Goal: Task Accomplishment & Management: Manage account settings

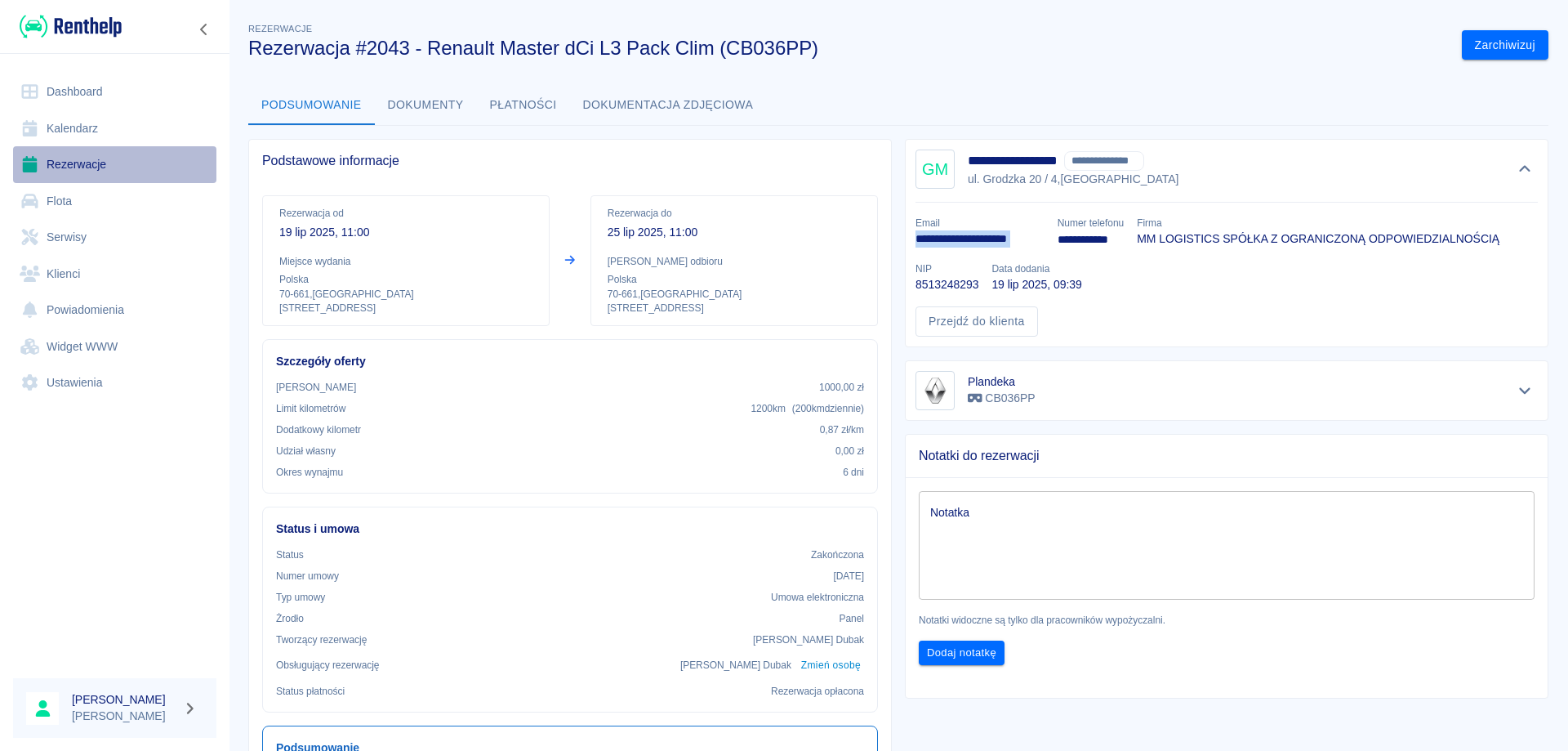
click at [91, 152] on link "Rezerwacje" at bounding box center [114, 164] width 203 height 36
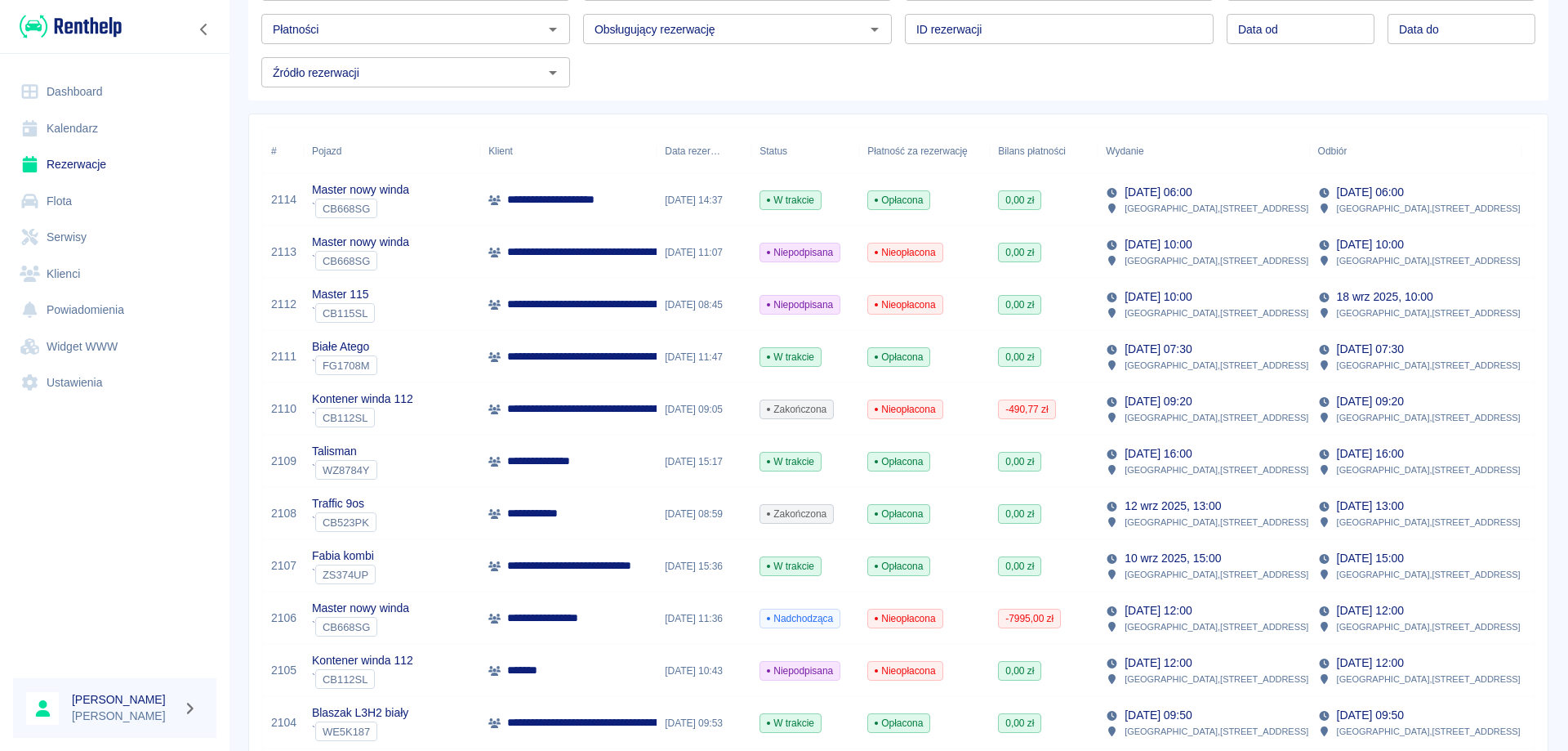
scroll to position [163, 0]
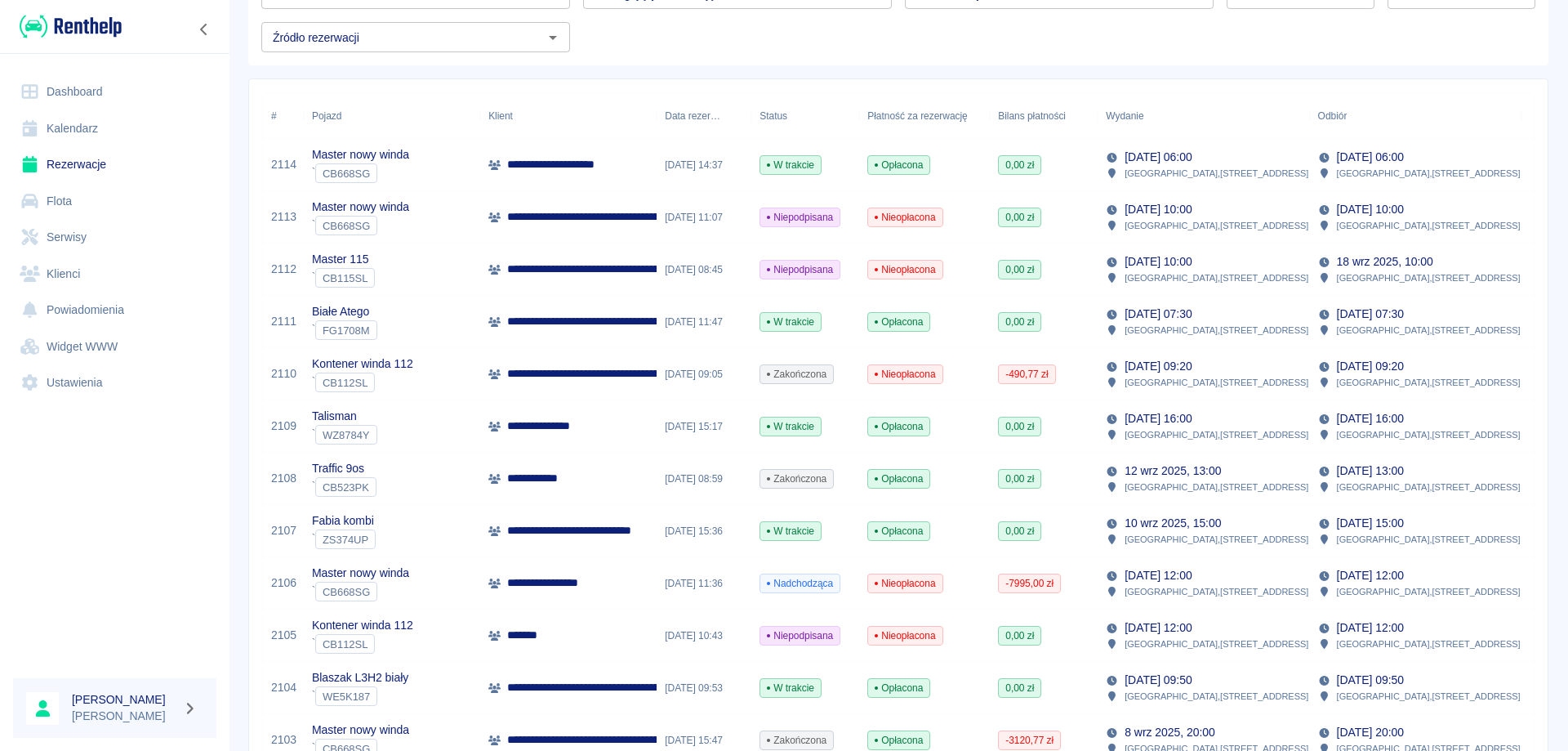
click at [538, 533] on p "**********" at bounding box center [611, 530] width 207 height 17
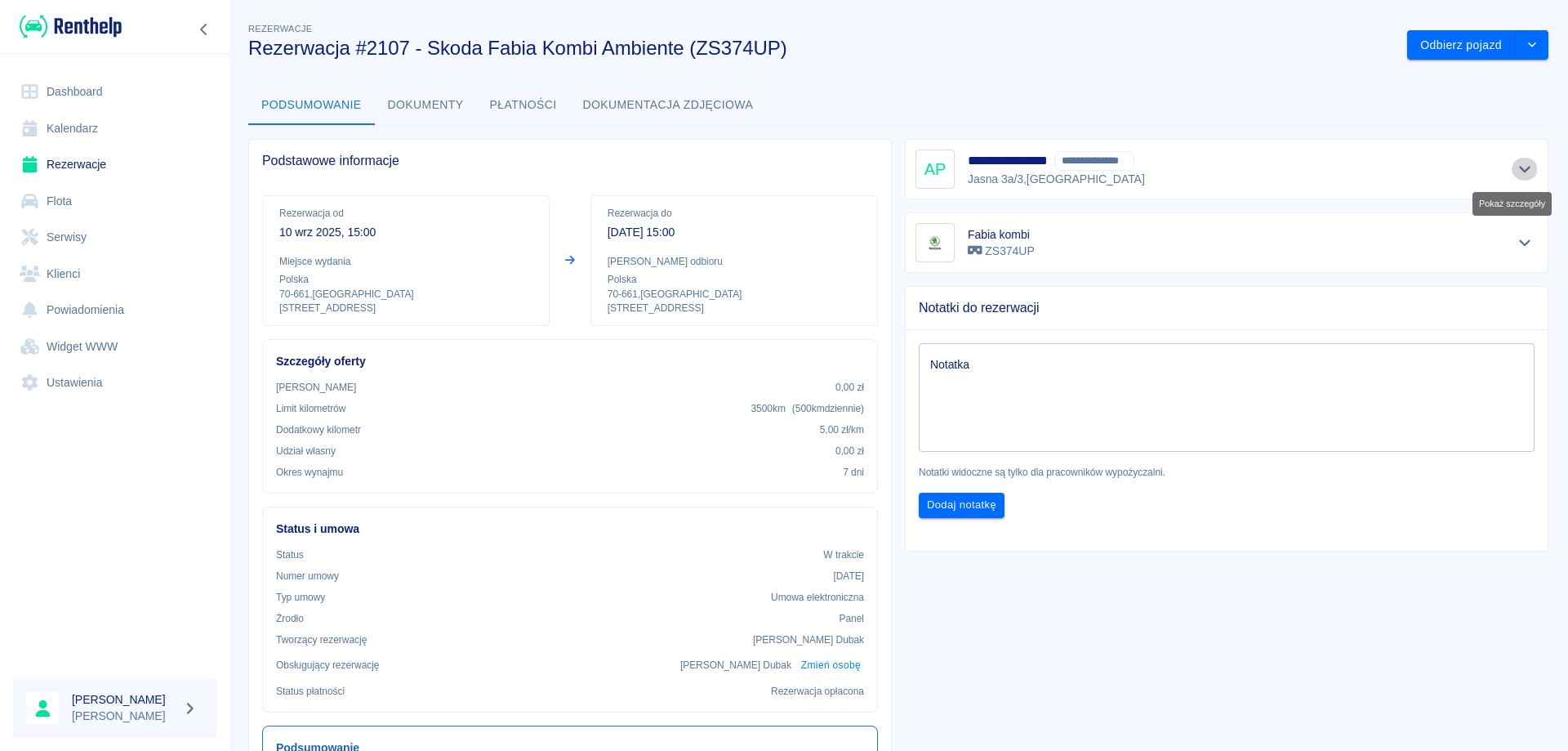
click at [1516, 171] on icon "Pokaż szczegóły" at bounding box center [1525, 169] width 19 height 15
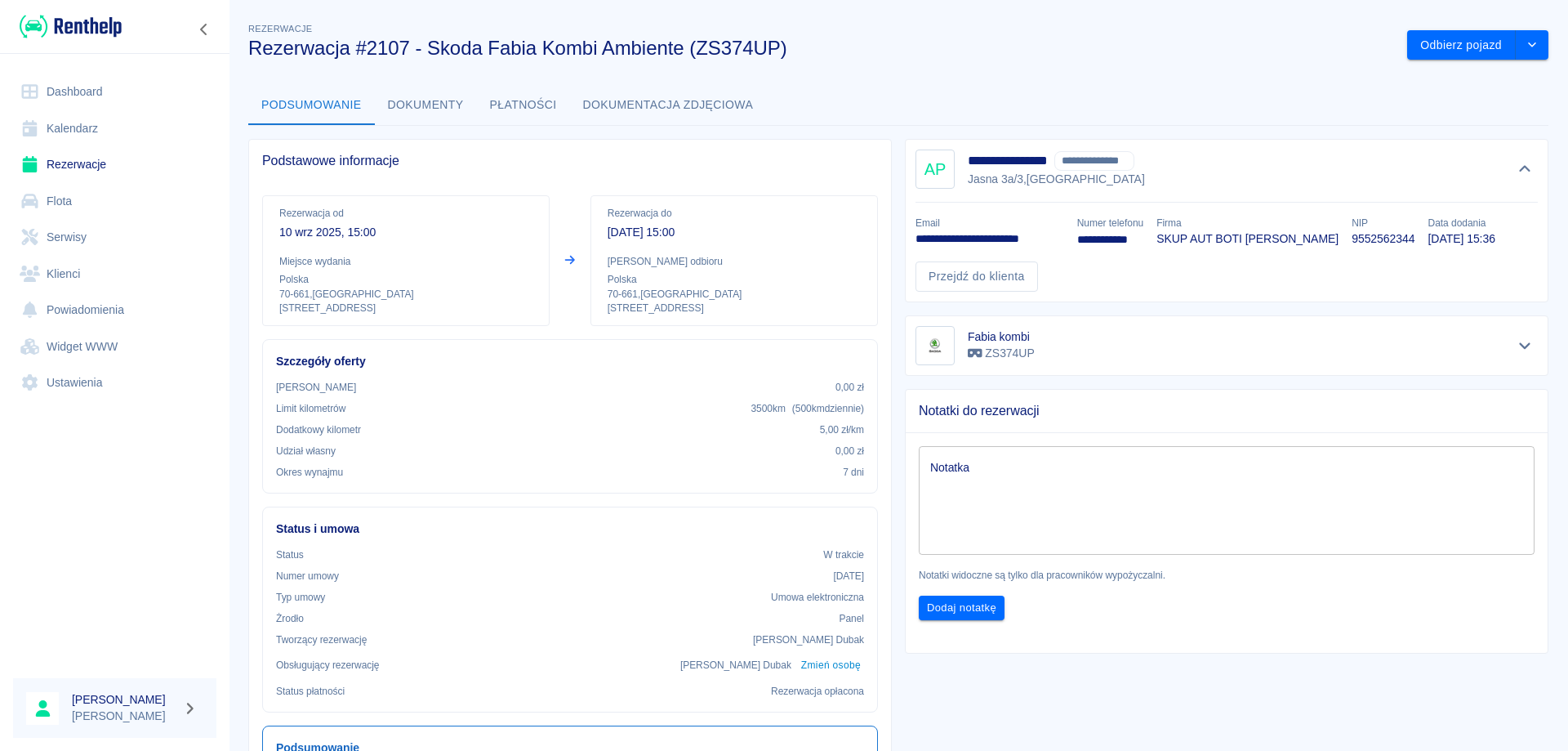
click at [50, 170] on link "Rezerwacje" at bounding box center [114, 164] width 203 height 36
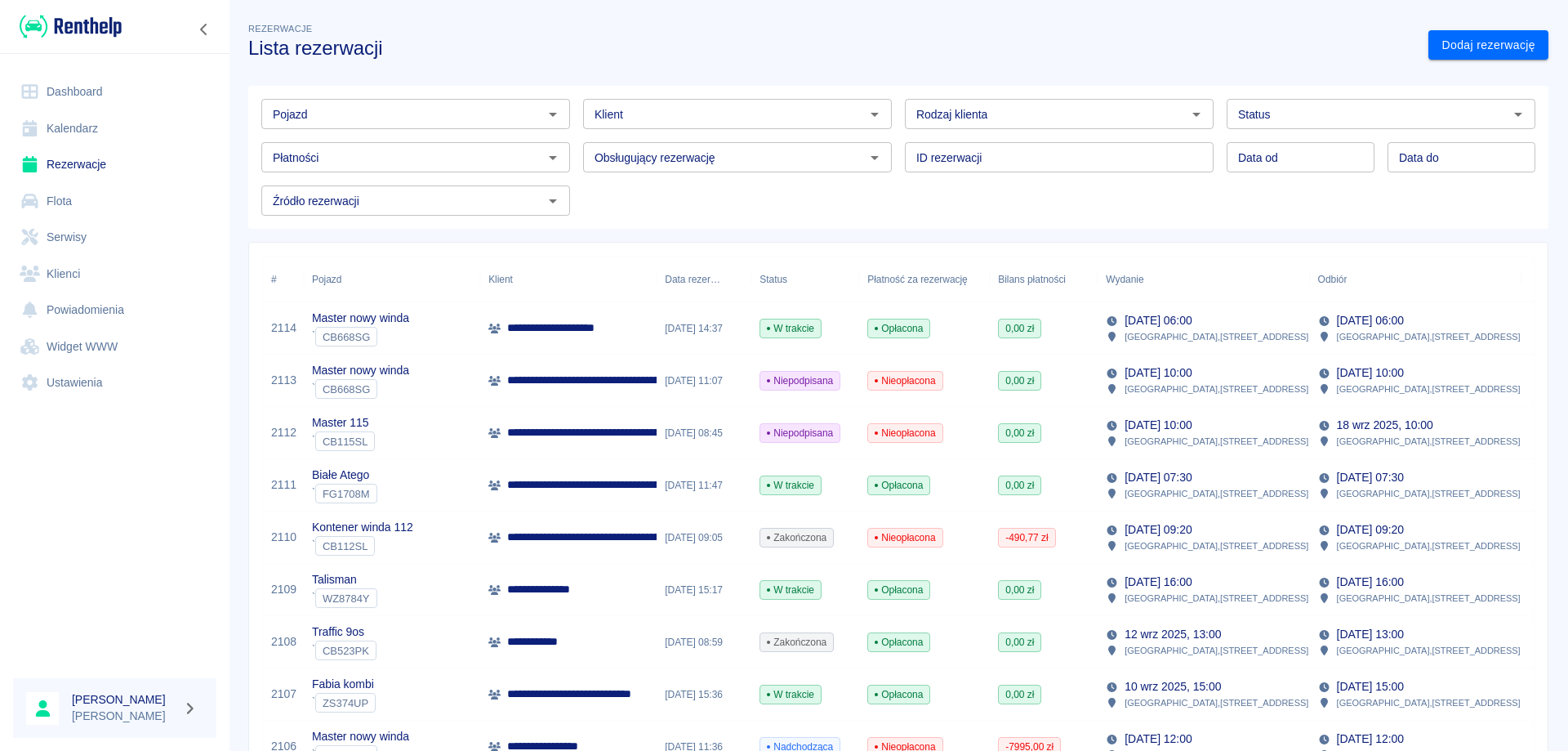
click at [598, 438] on p "**********" at bounding box center [650, 432] width 285 height 17
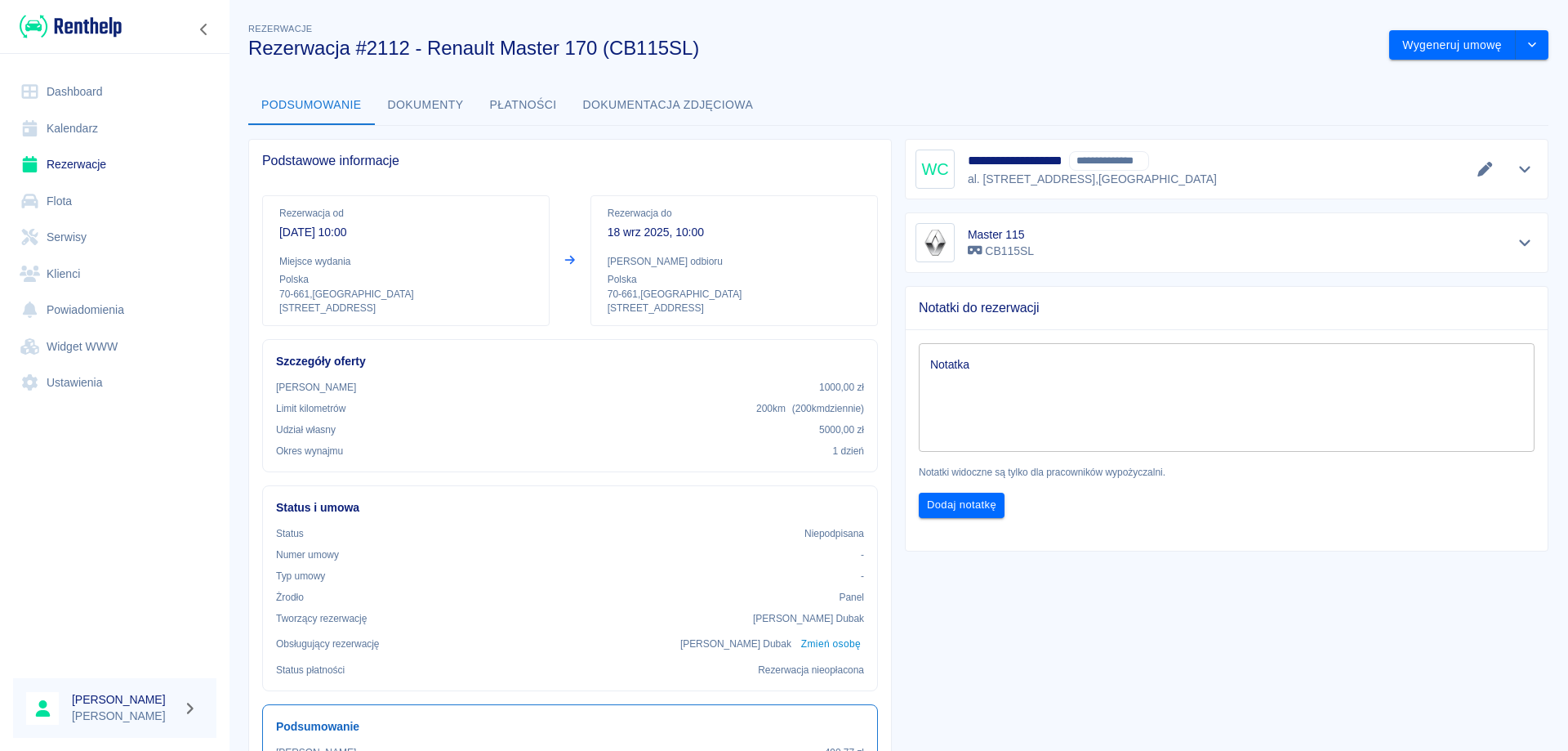
click at [81, 160] on link "Rezerwacje" at bounding box center [114, 164] width 203 height 36
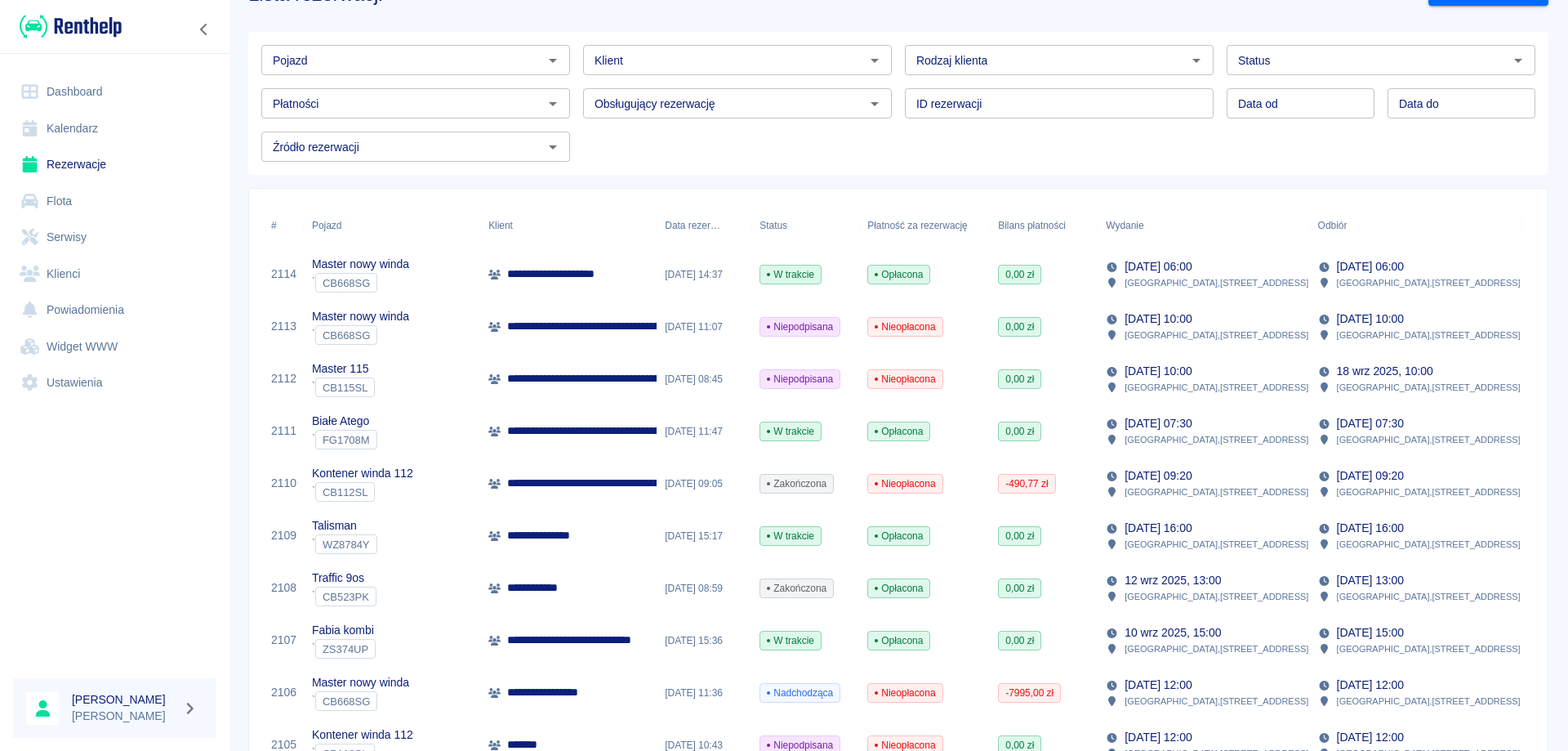
scroll to position [82, 0]
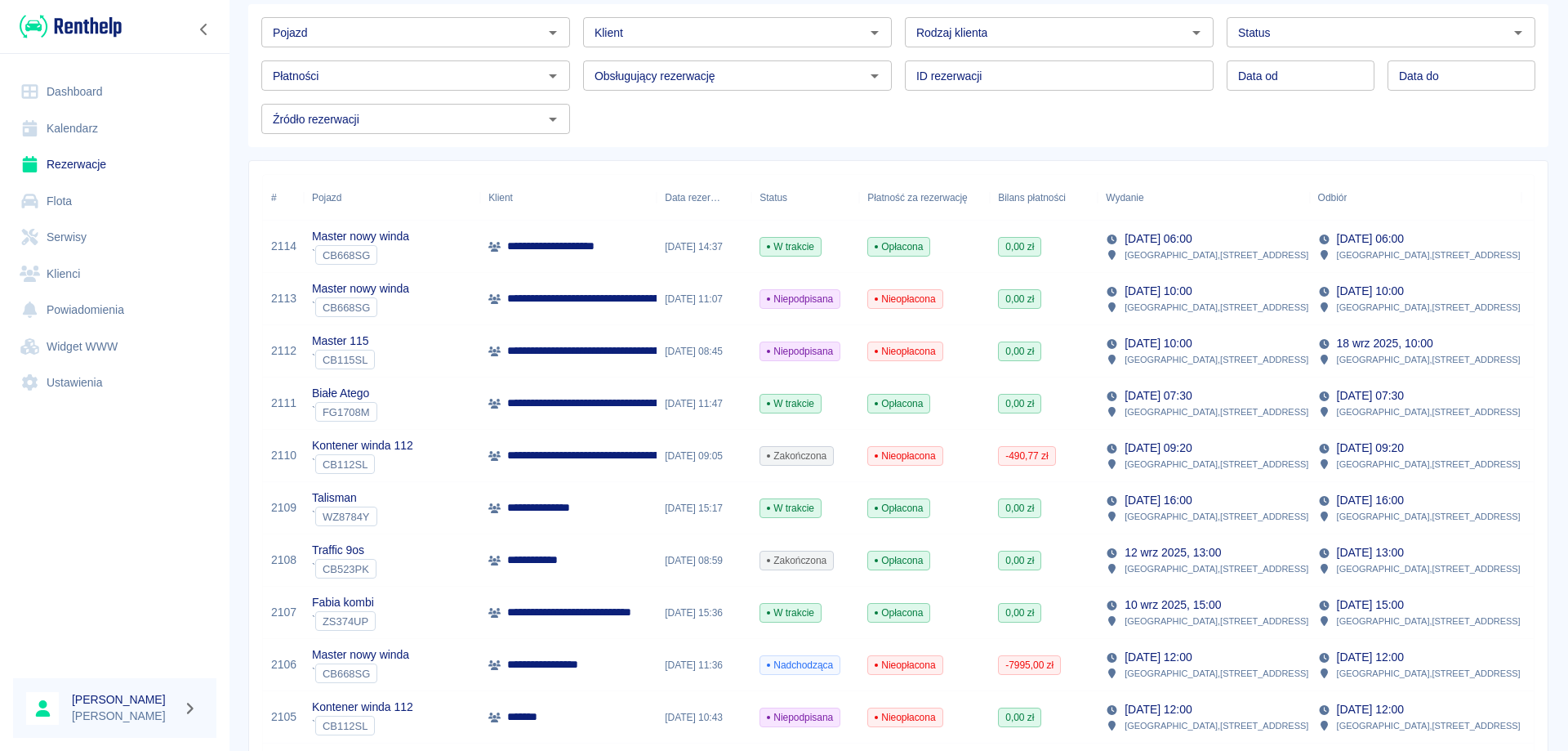
click at [72, 81] on link "Dashboard" at bounding box center [114, 91] width 203 height 36
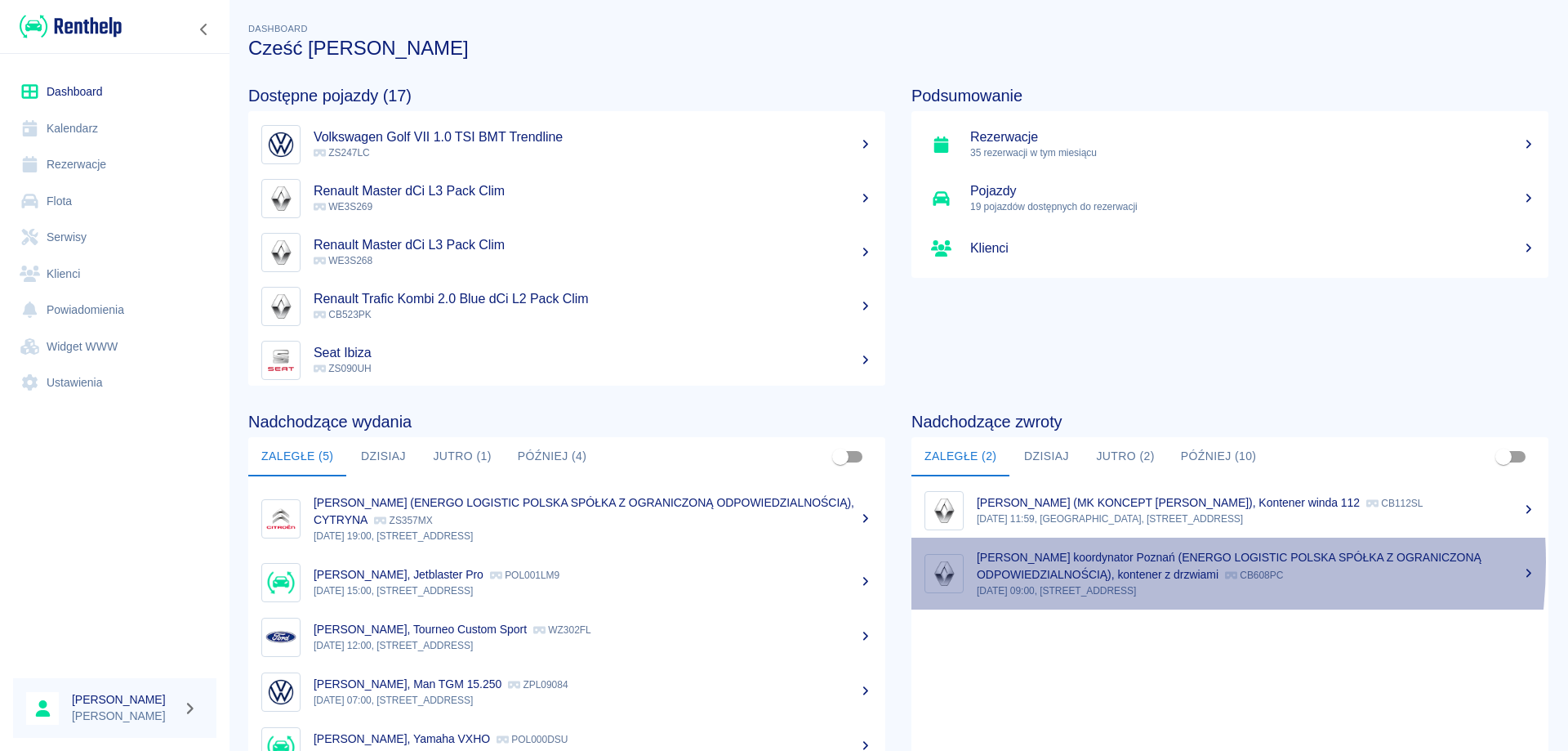
click at [1091, 562] on p "[PERSON_NAME] koordynator Poznań (ENERGO LOGISTIC POLSKA SPÓŁKA Z OGRANICZONĄ O…" at bounding box center [1229, 565] width 505 height 30
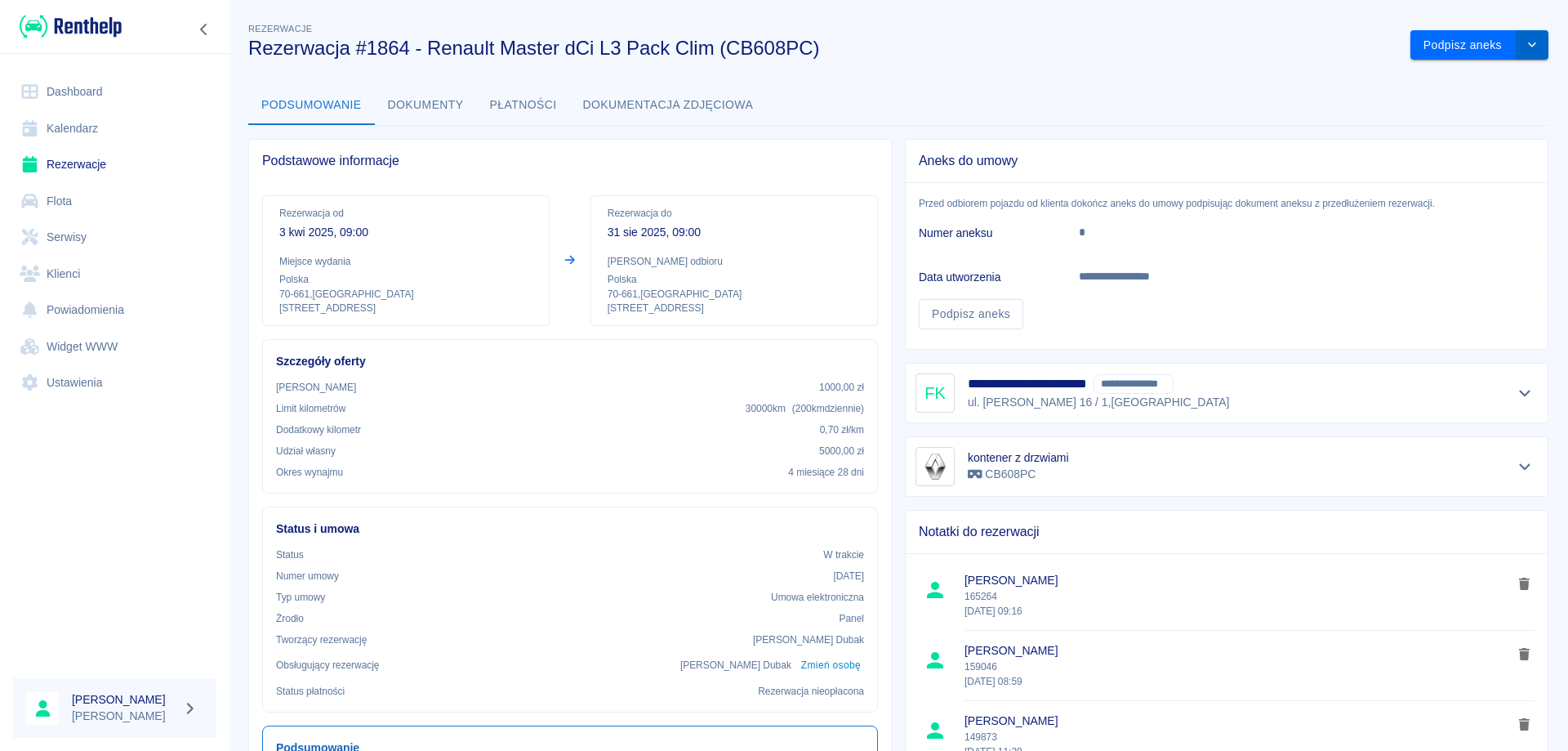
click at [1525, 46] on icon "drop-down" at bounding box center [1532, 44] width 13 height 11
click at [1453, 83] on li "Przedłuż rezerwację" at bounding box center [1468, 80] width 138 height 27
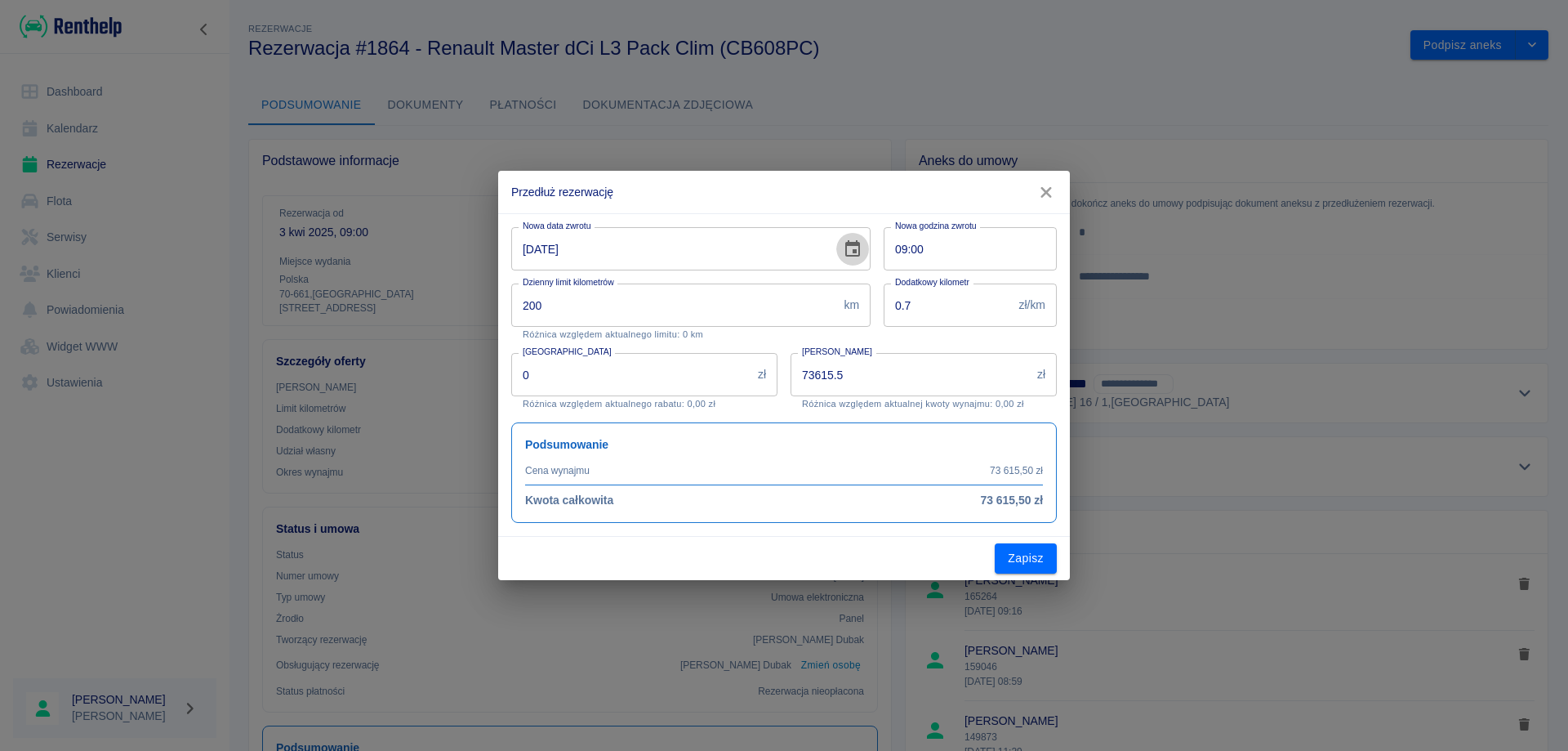
click at [851, 242] on icon "Choose date, selected date is 31 sie 2025" at bounding box center [853, 249] width 15 height 16
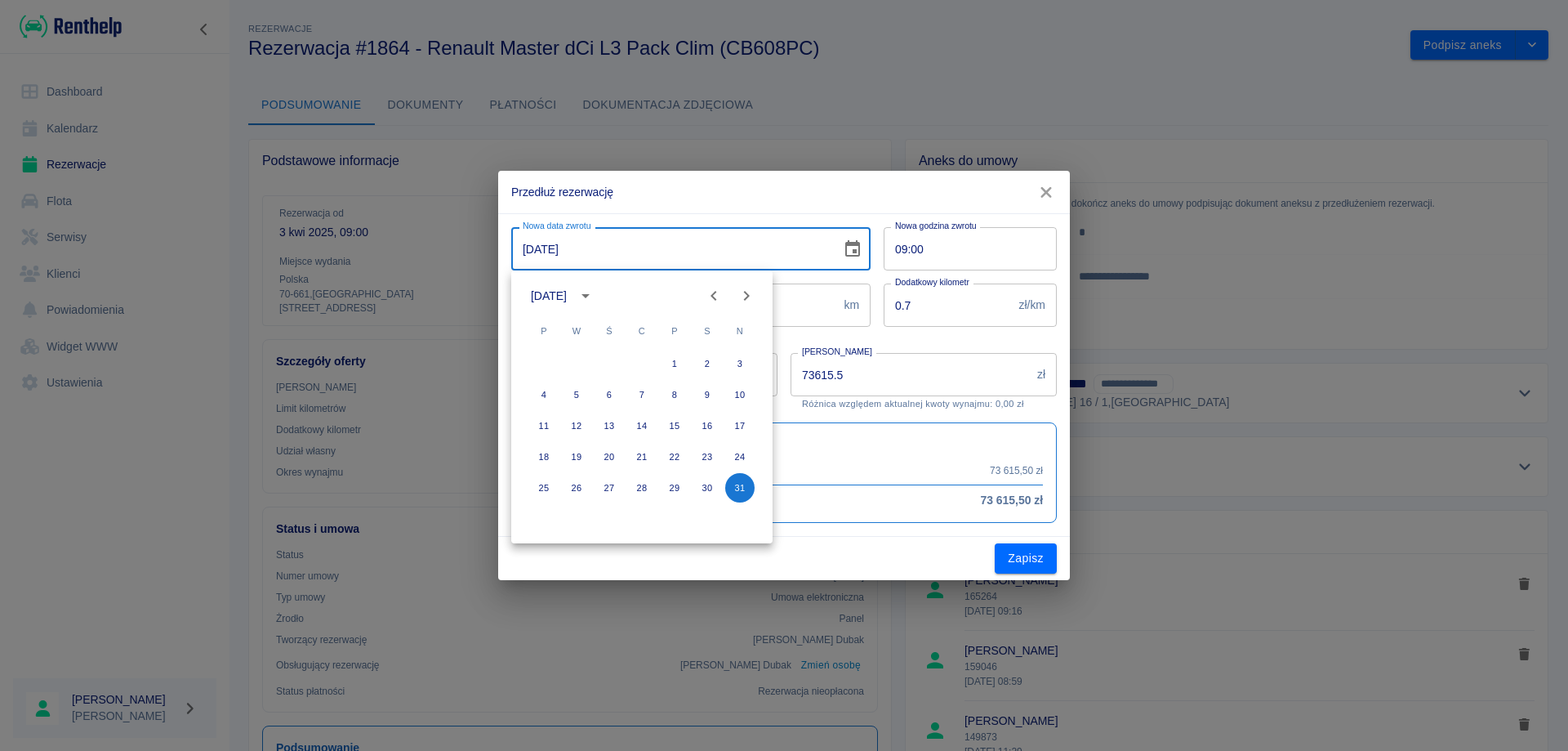
click at [742, 291] on icon "Next month" at bounding box center [746, 296] width 20 height 20
click at [575, 489] on button "30" at bounding box center [576, 487] width 29 height 29
type input "[DATE]"
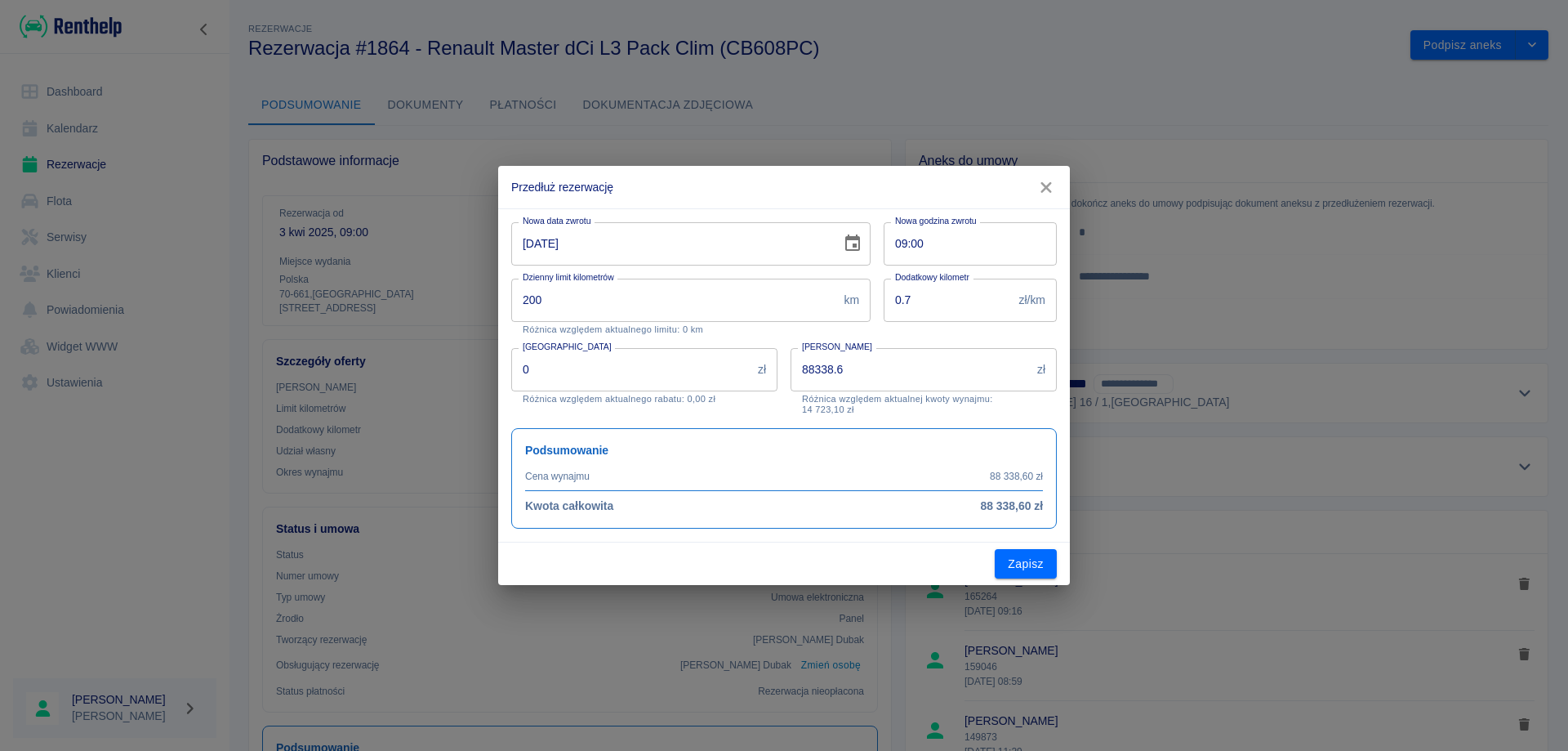
type input "88338.6"
click at [1034, 559] on button "Zapisz" at bounding box center [1026, 565] width 62 height 30
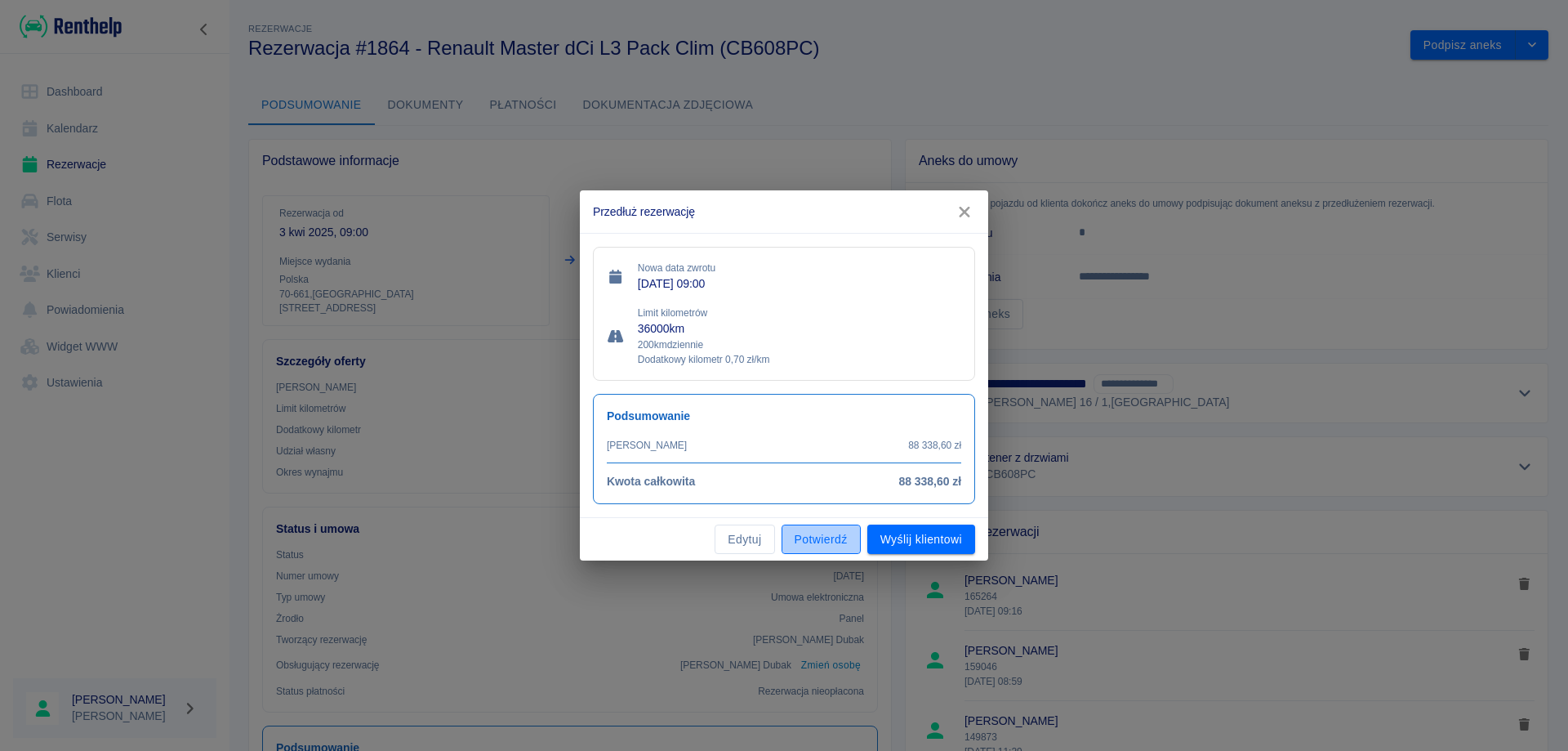
click at [815, 544] on button "Potwierdź" at bounding box center [821, 540] width 79 height 30
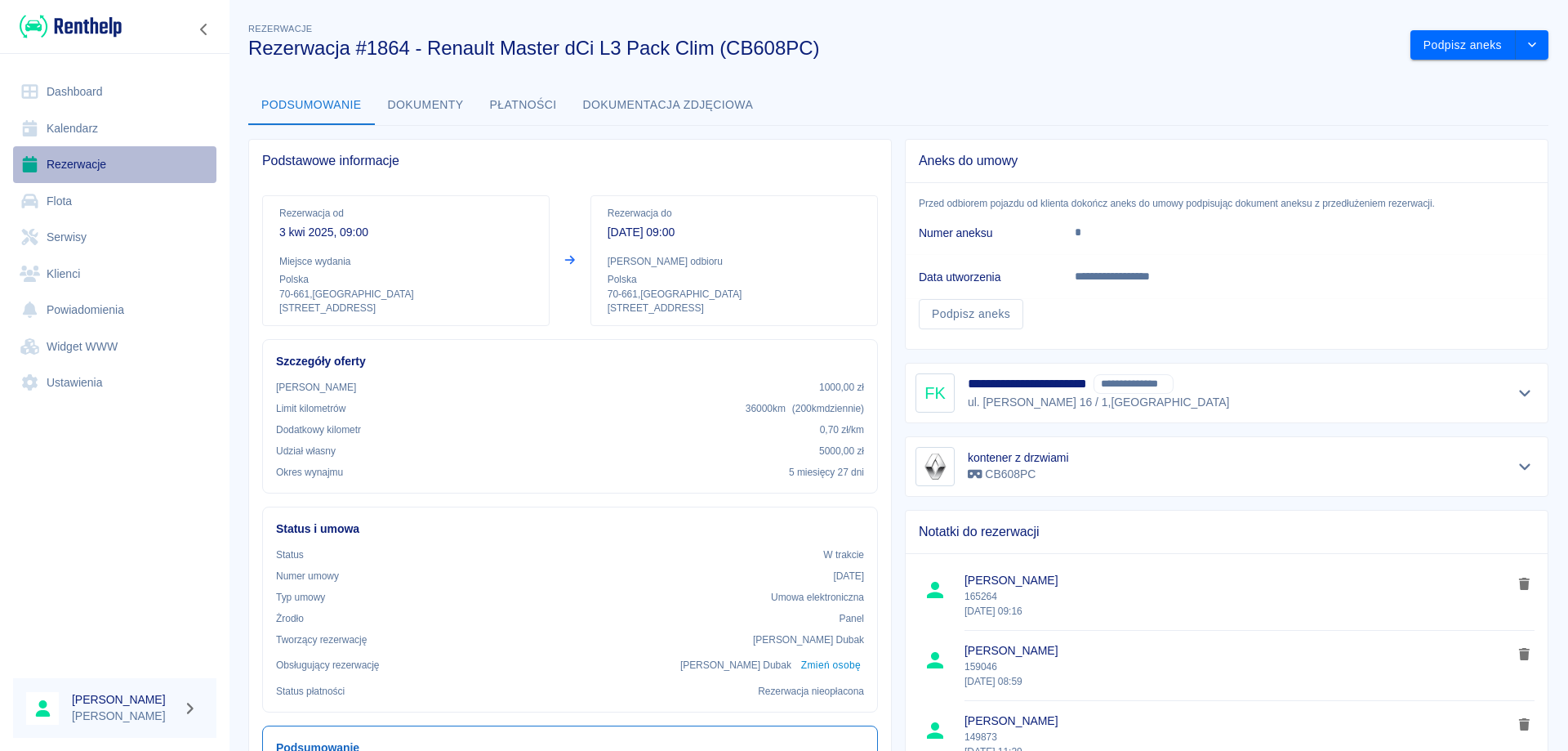
click at [98, 165] on link "Rezerwacje" at bounding box center [114, 164] width 203 height 36
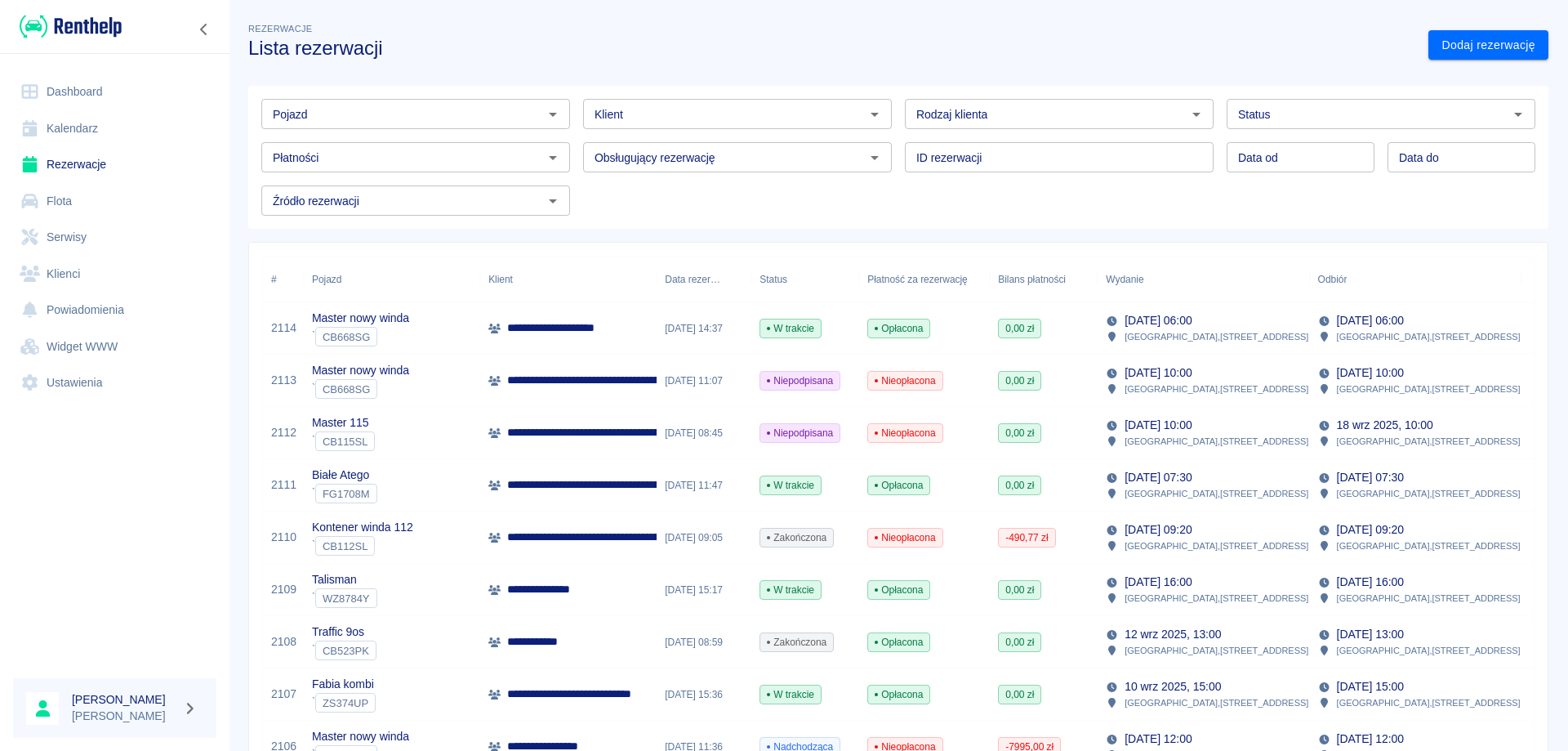
click at [101, 89] on link "Dashboard" at bounding box center [114, 91] width 203 height 36
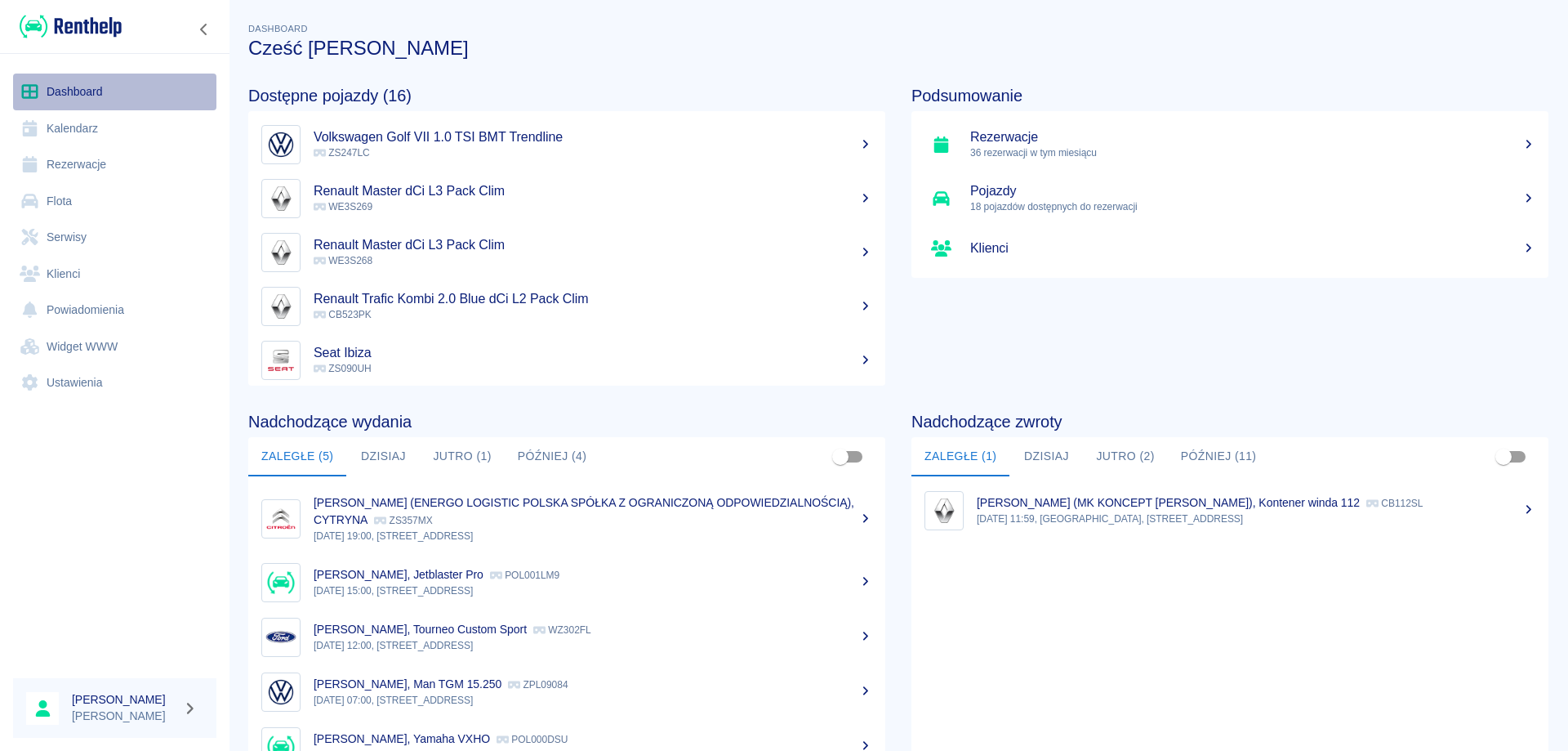
click at [71, 87] on link "Dashboard" at bounding box center [114, 91] width 203 height 36
click at [80, 82] on link "Dashboard" at bounding box center [114, 91] width 203 height 36
click at [1107, 453] on button "Jutro (2)" at bounding box center [1124, 456] width 84 height 39
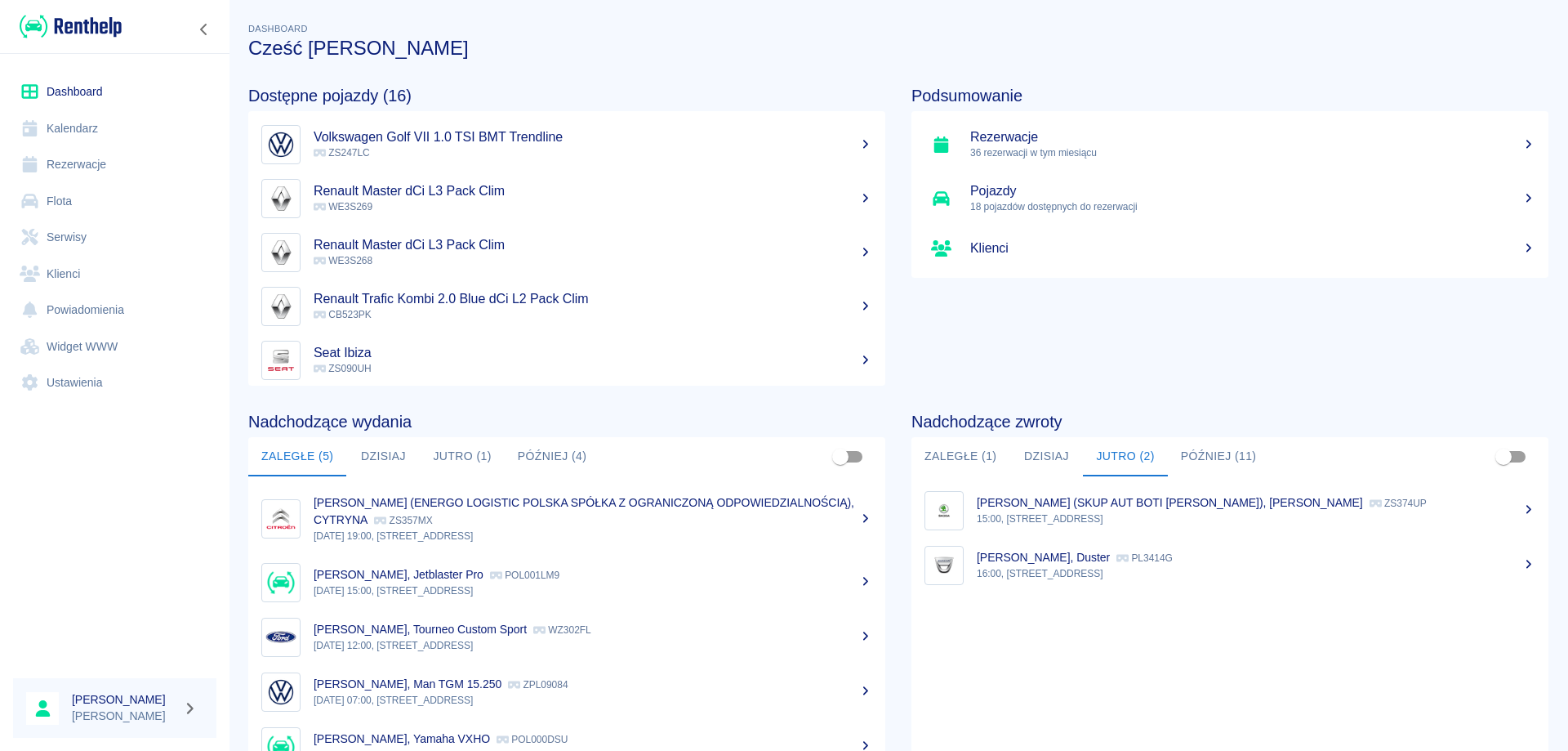
click at [66, 172] on link "Rezerwacje" at bounding box center [114, 164] width 203 height 36
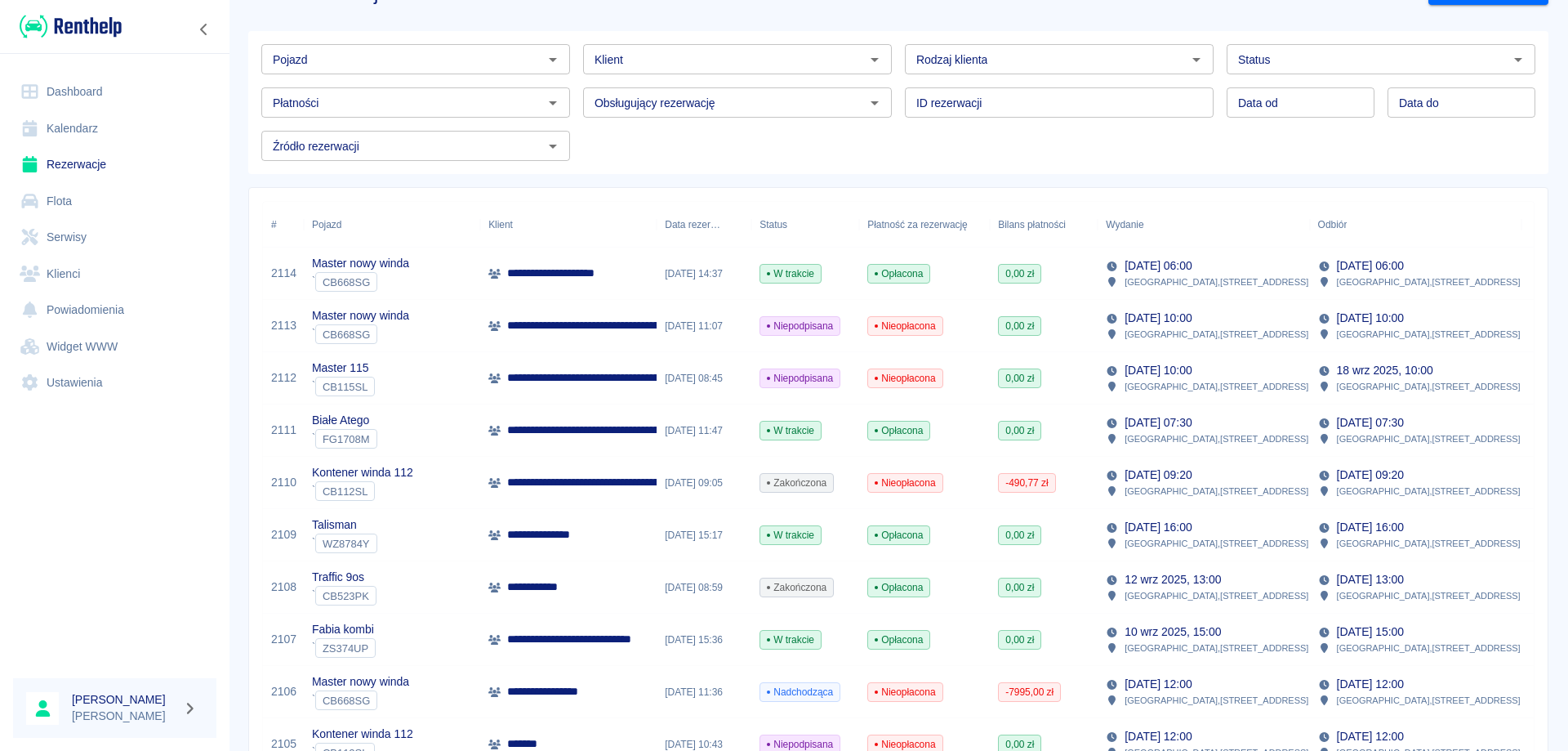
scroll to position [82, 0]
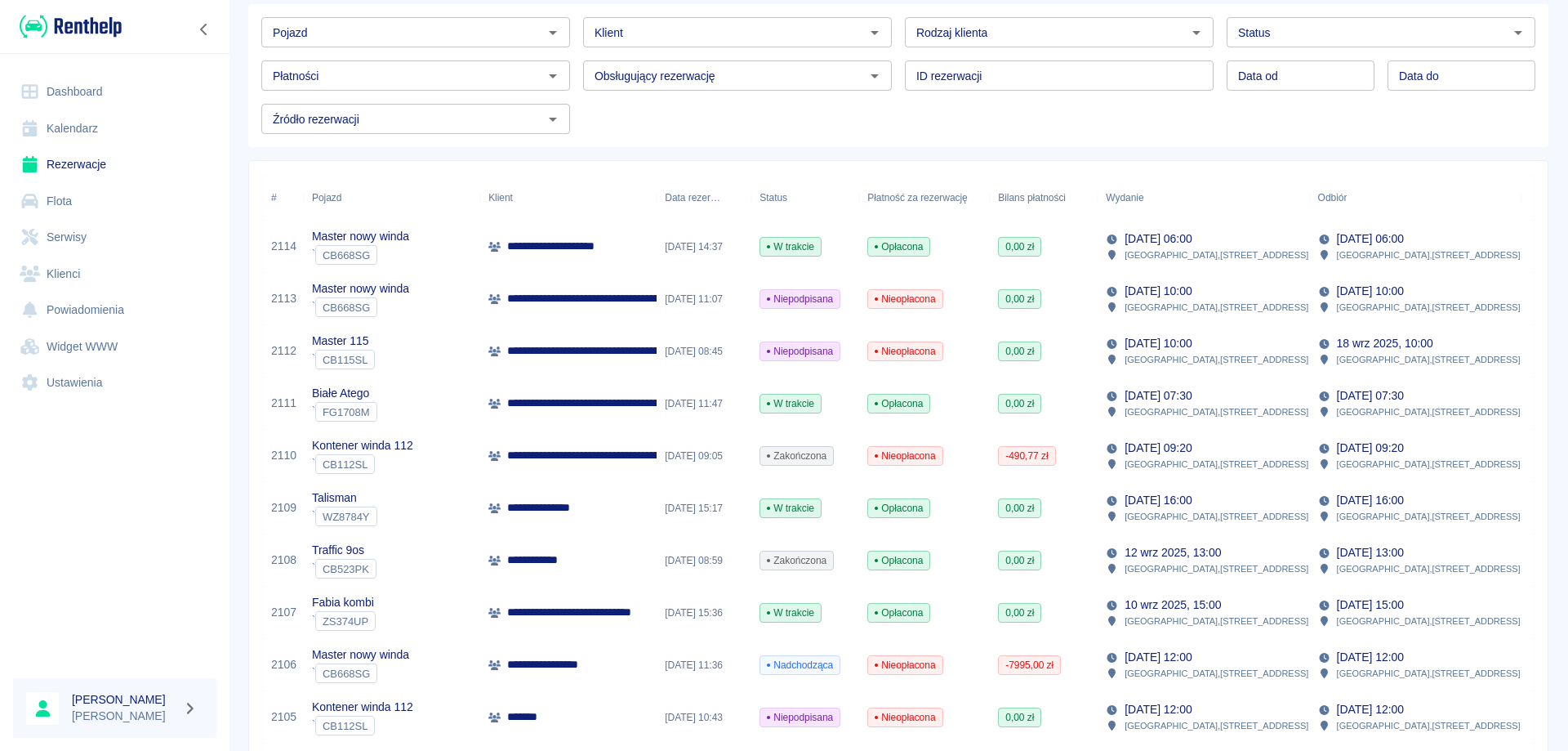
click at [609, 354] on p "**********" at bounding box center [650, 351] width 285 height 17
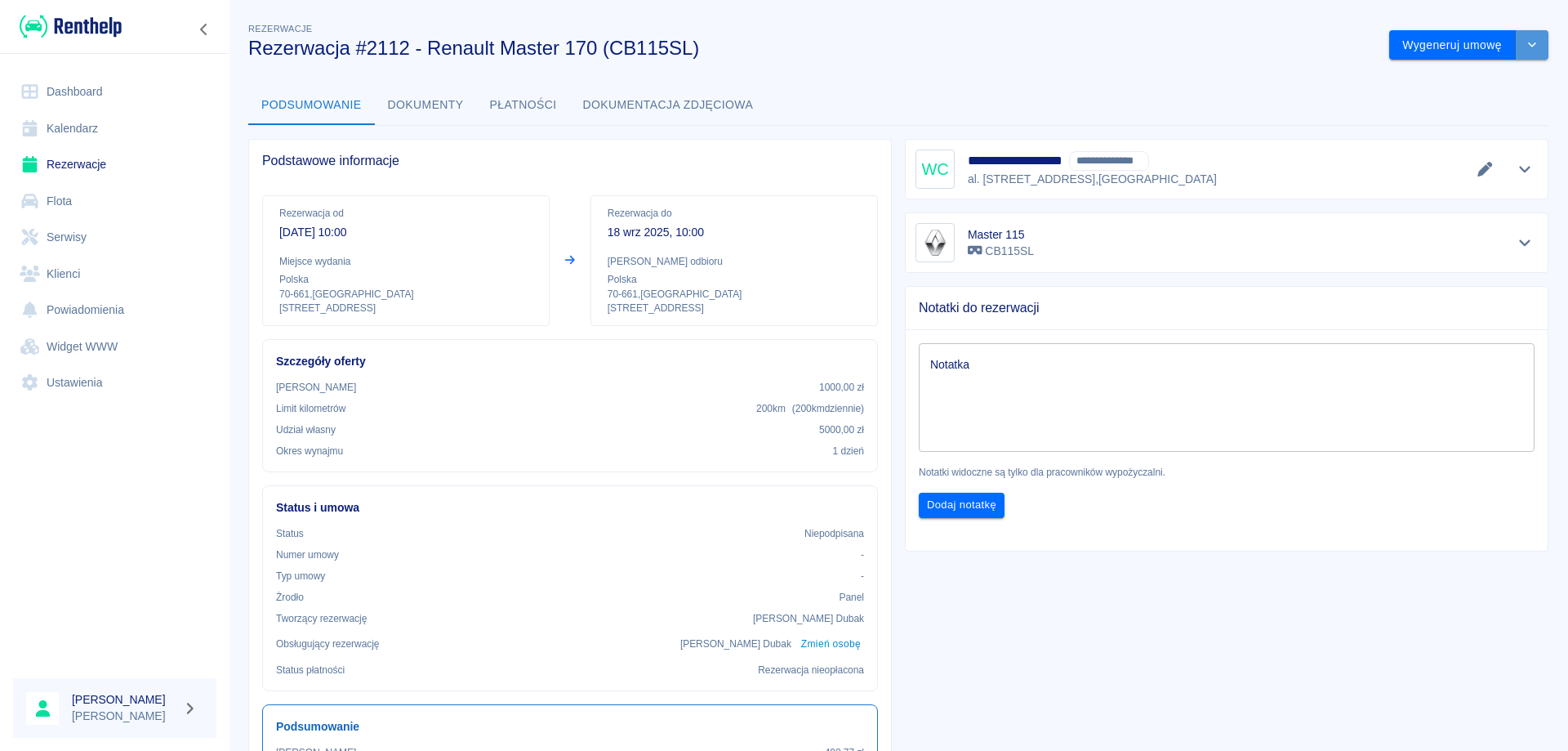
click at [1523, 36] on button "drop-down" at bounding box center [1532, 45] width 33 height 30
click at [1484, 77] on li "Modyfikuj rezerwację" at bounding box center [1456, 80] width 132 height 27
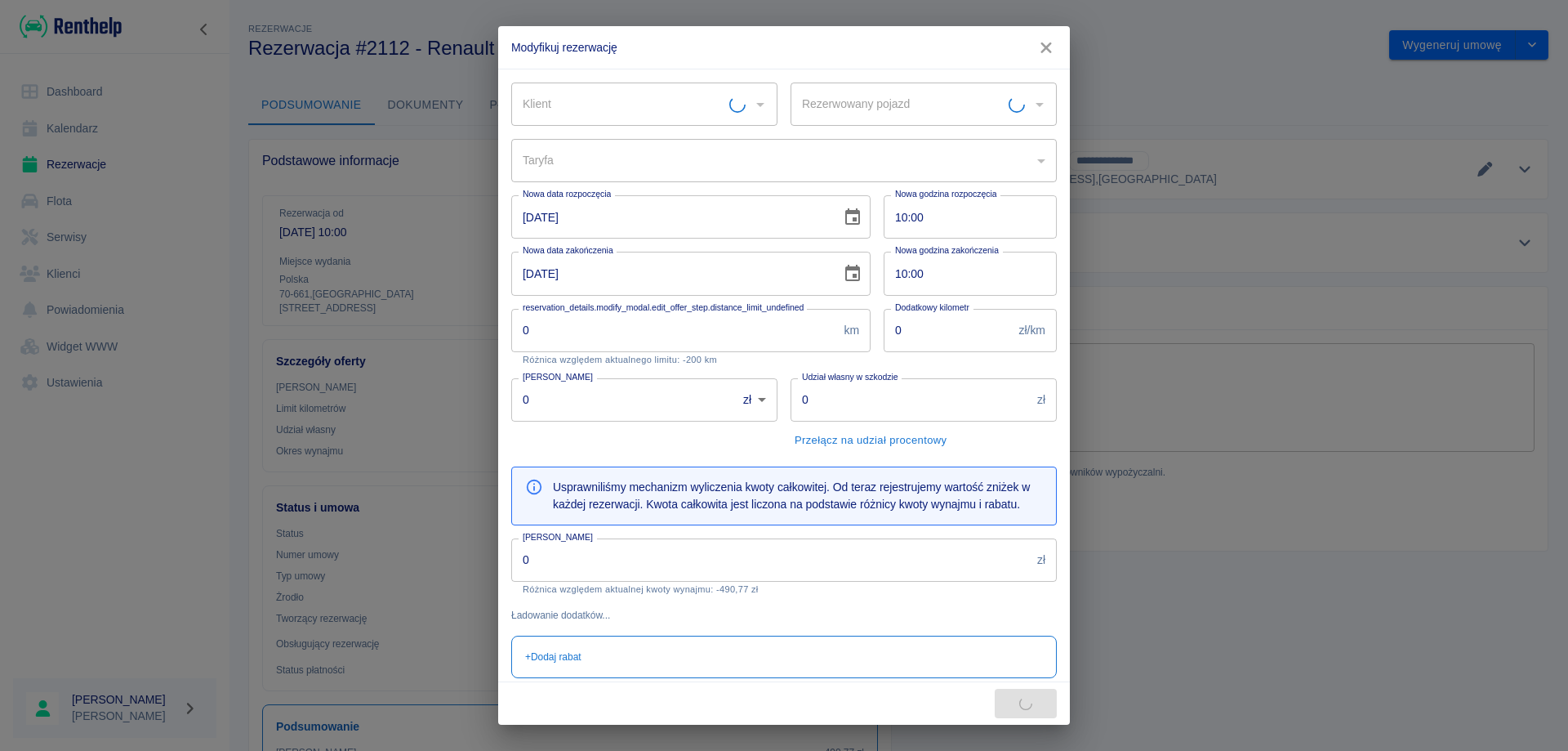
type input "Master 115 - CB115SL"
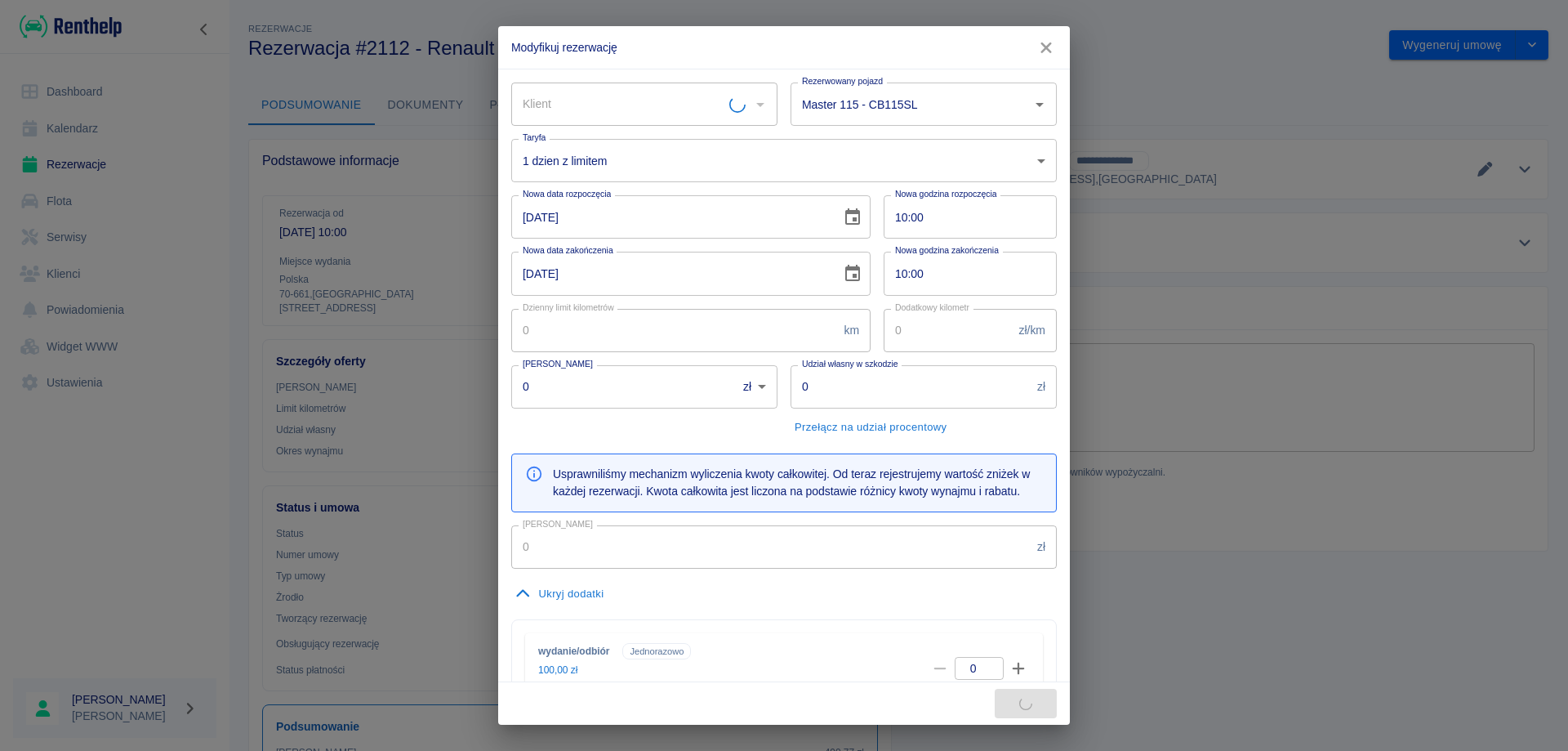
type input "200"
type input "1000"
type input "5000"
type input "490.77"
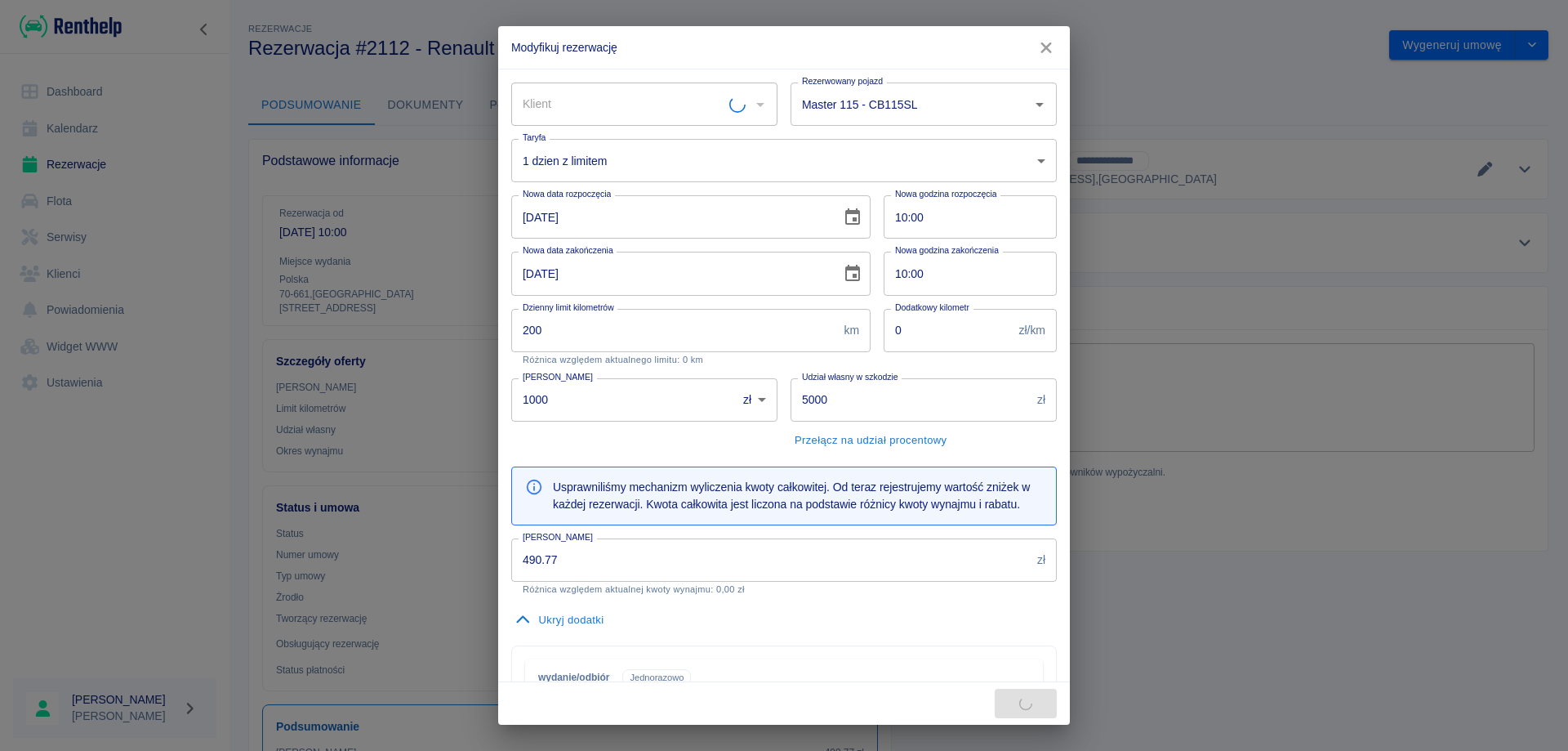
type input "[PERSON_NAME] - BLUE CROW [PERSON_NAME] (NIP: 8511940197)"
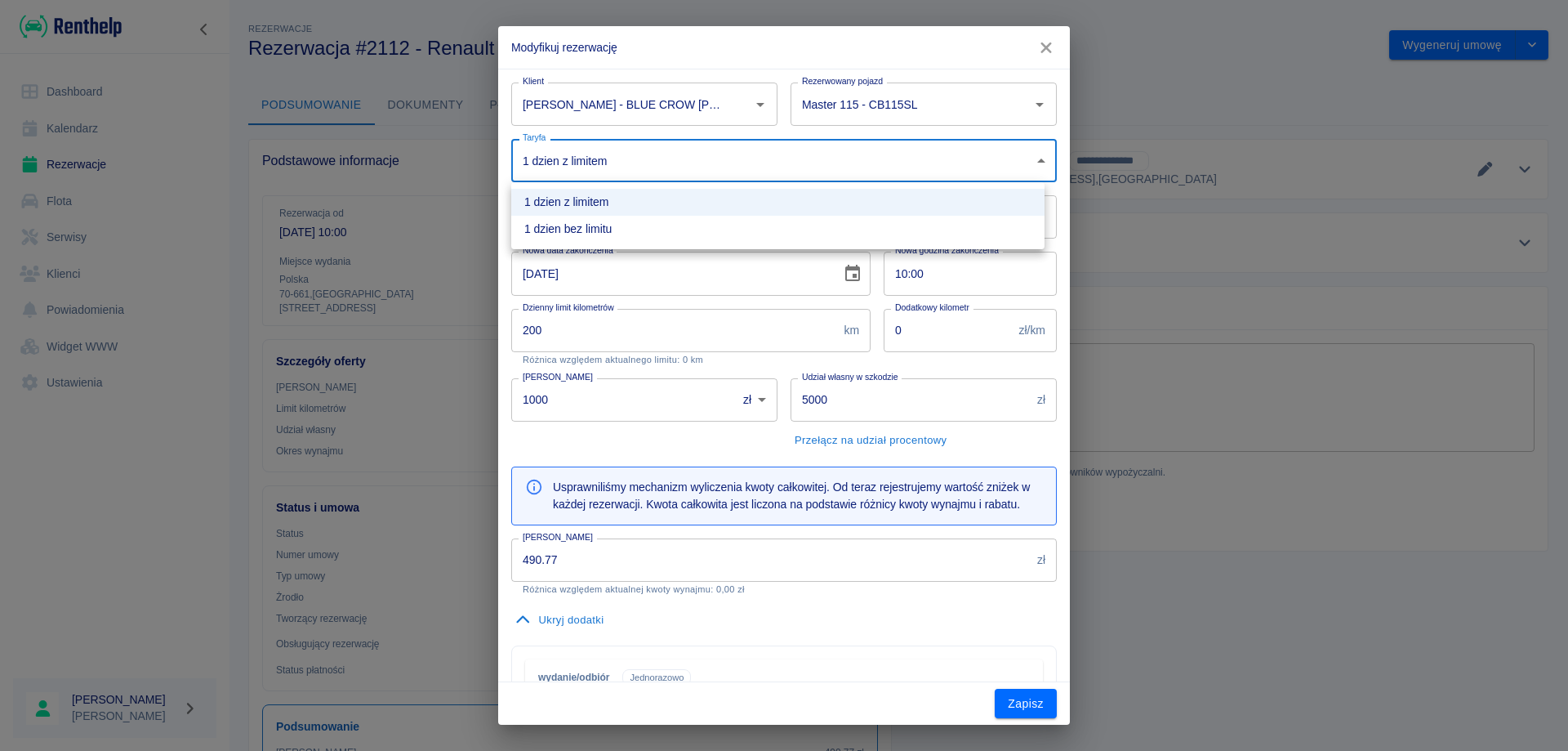
click at [689, 159] on body "Używamy plików Cookies, by zapewnić Ci najlepsze możliwe doświadczenie. Aby dow…" at bounding box center [784, 376] width 1568 height 751
click at [620, 227] on li "1 dzien bez limitu" at bounding box center [777, 229] width 533 height 27
type input "4732b397-8444-4935-ace6-6f0cd43707fb"
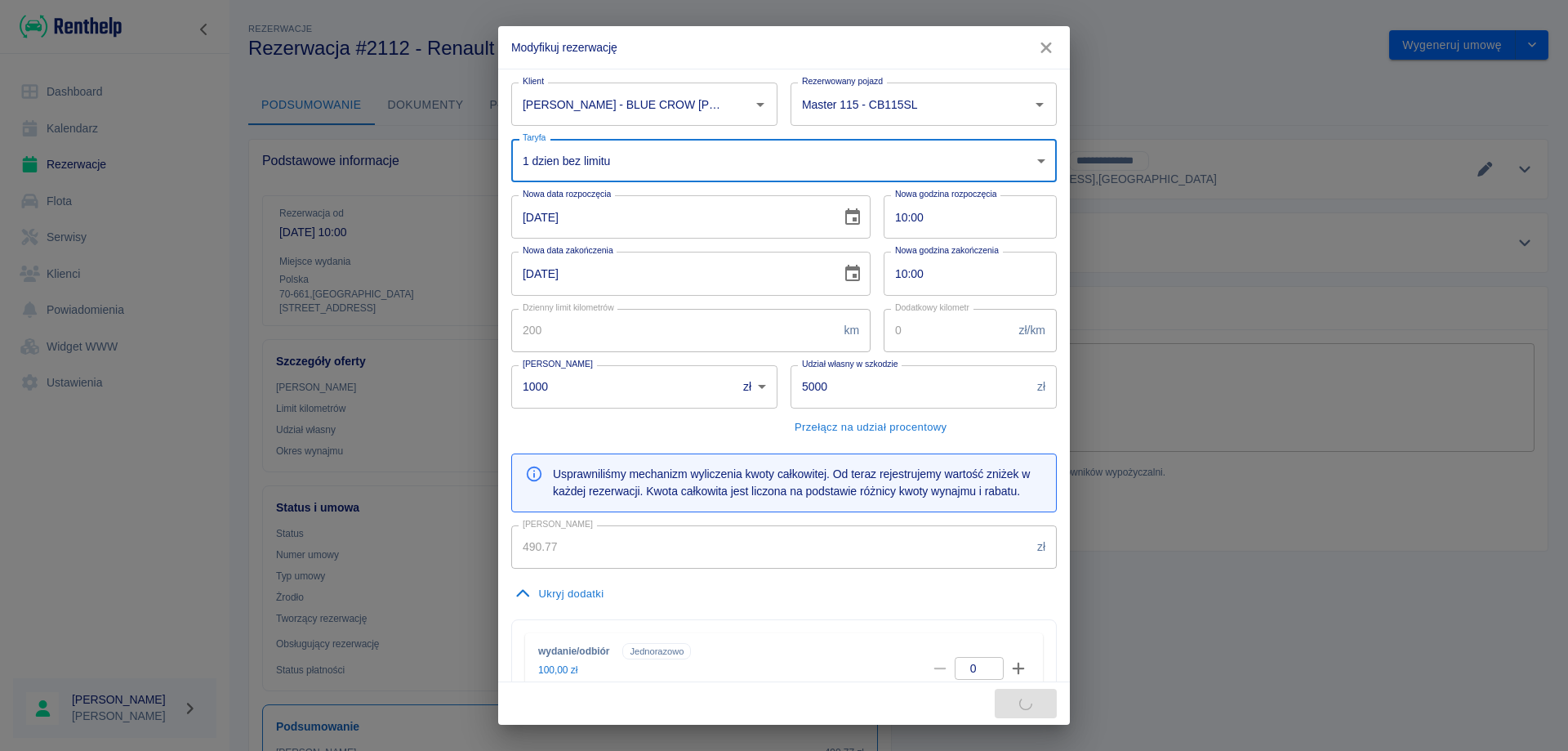
type input "1200"
type input "613.77"
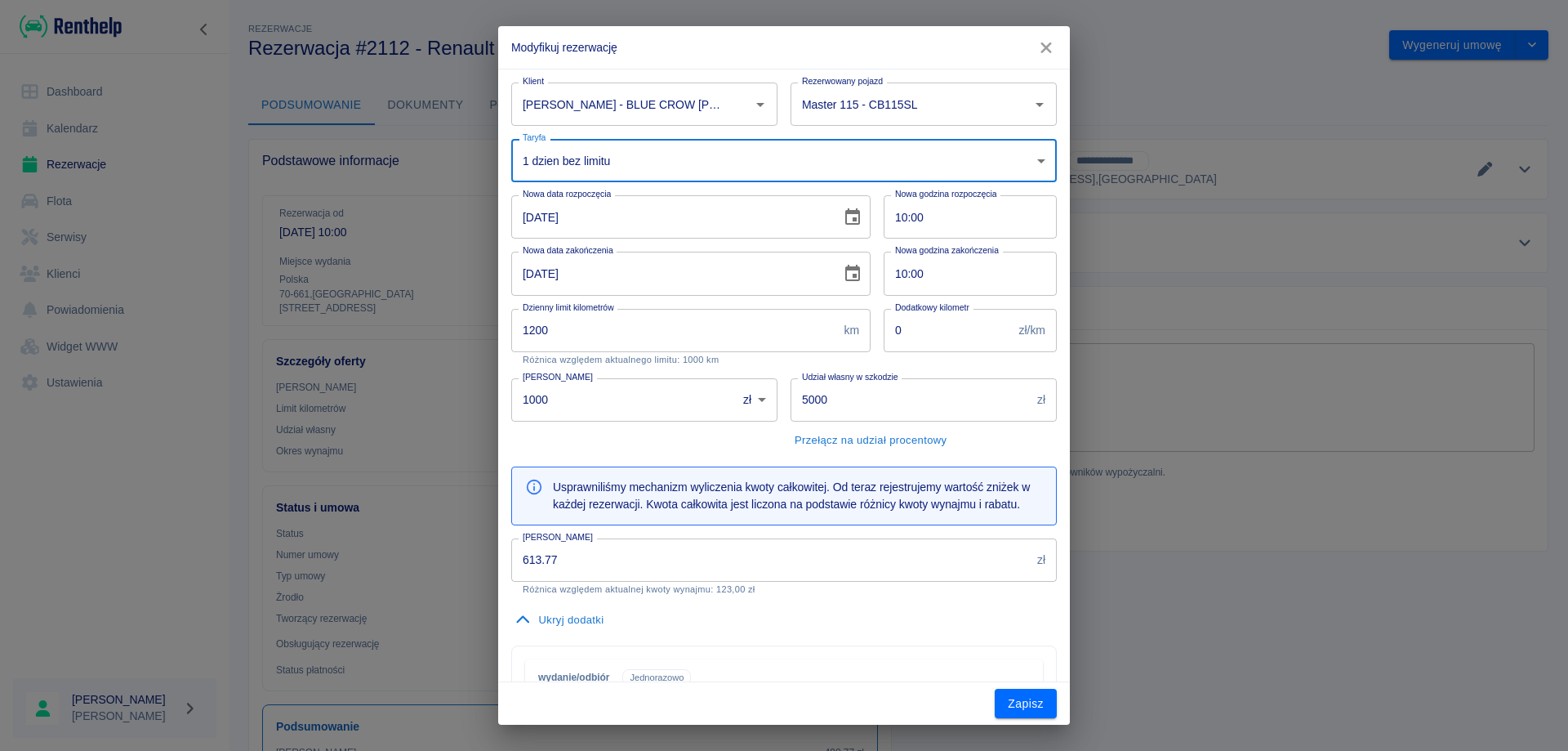
click at [921, 208] on input "10:00" at bounding box center [965, 217] width 162 height 43
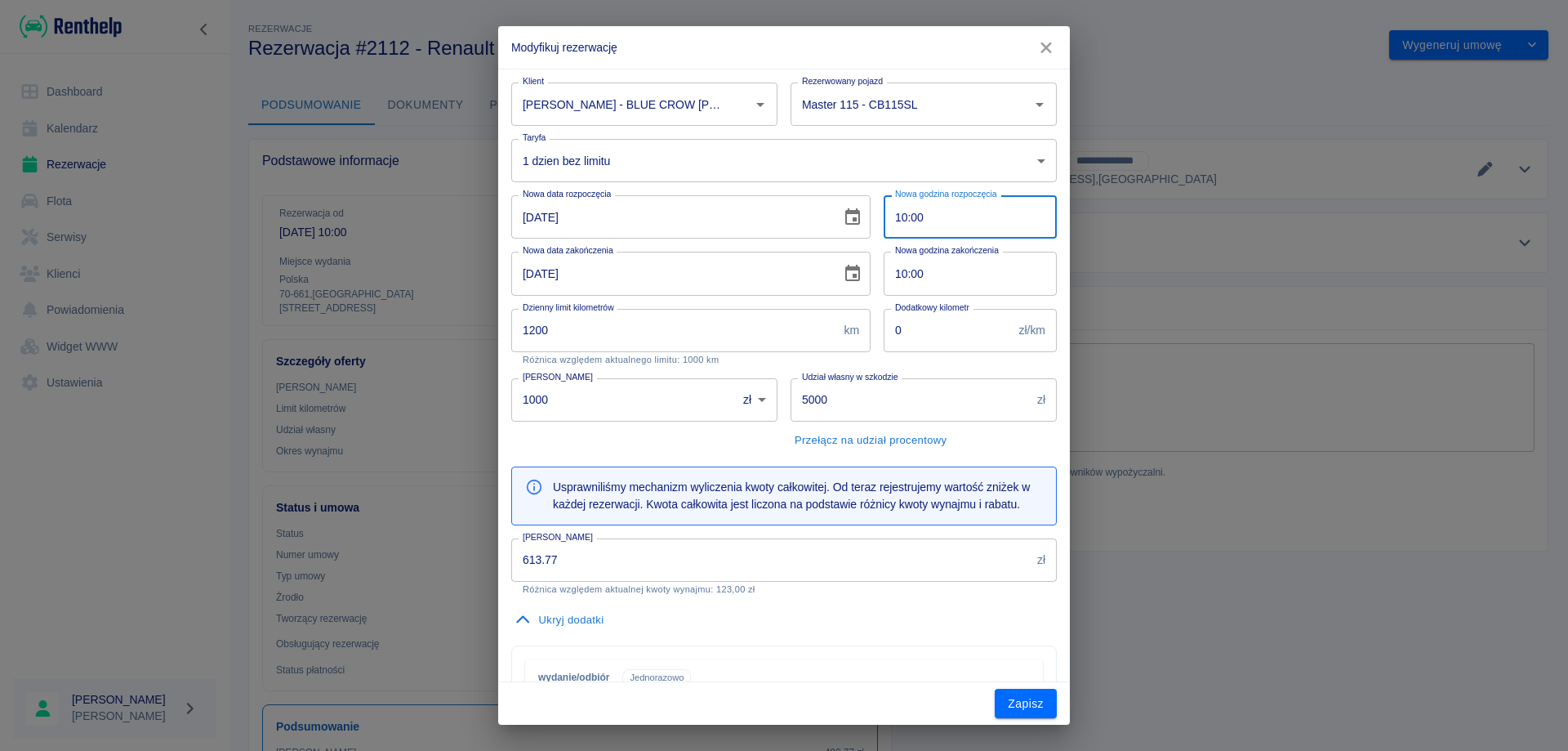
click at [927, 224] on input "10:00" at bounding box center [965, 217] width 162 height 43
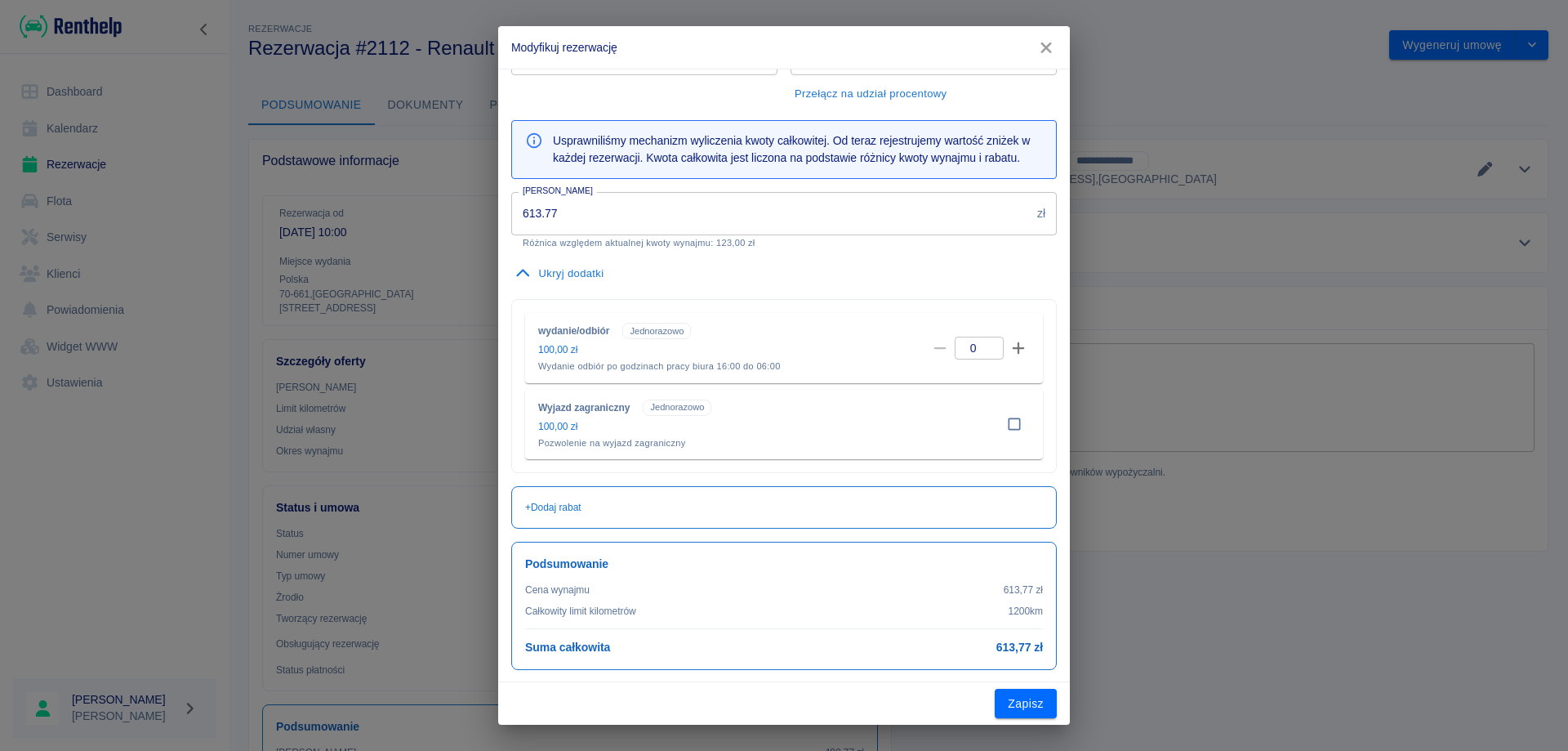
scroll to position [348, 0]
click at [1028, 703] on button "Zapisz" at bounding box center [1026, 704] width 62 height 30
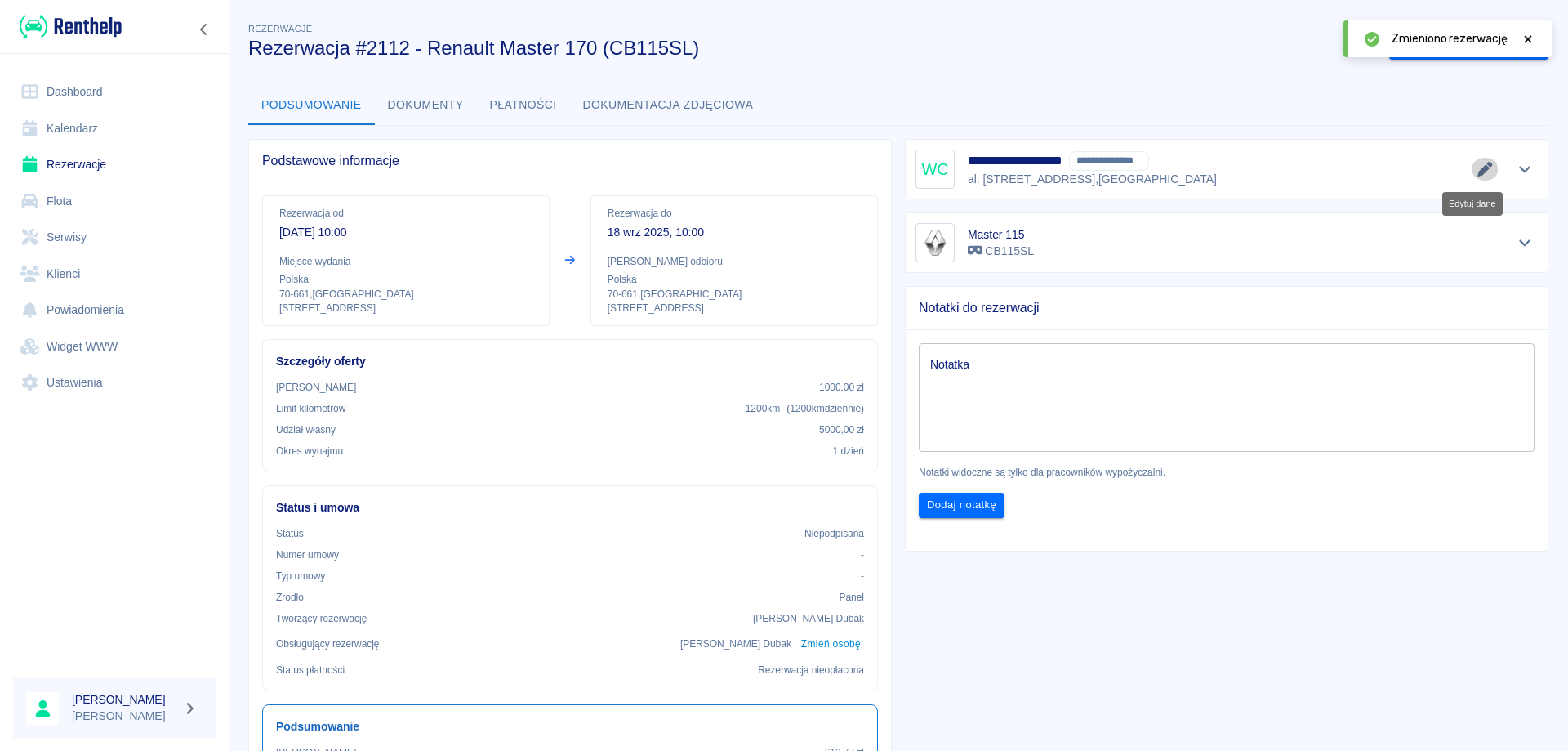
click at [1476, 169] on icon "Edytuj dane" at bounding box center [1485, 169] width 19 height 15
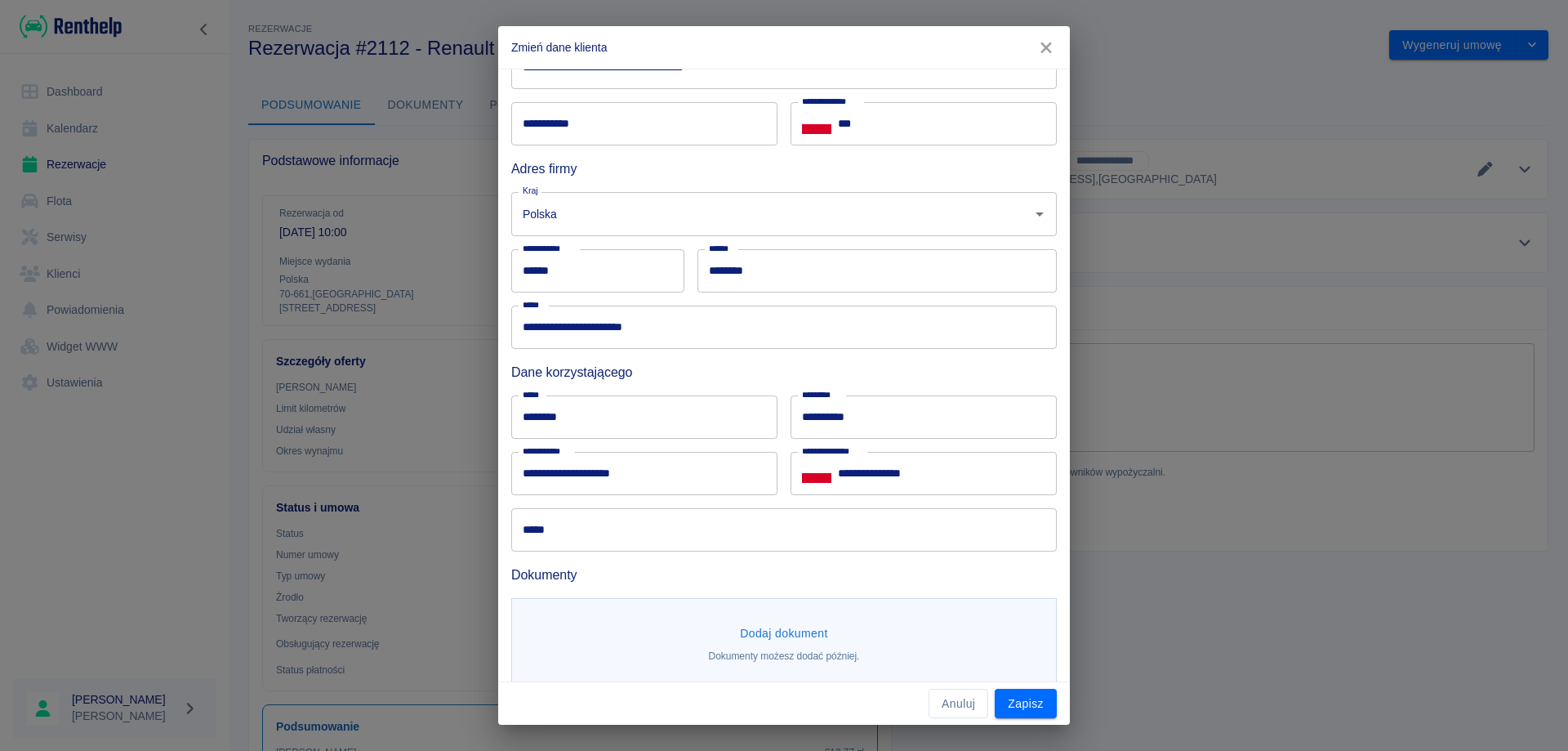
scroll to position [188, 0]
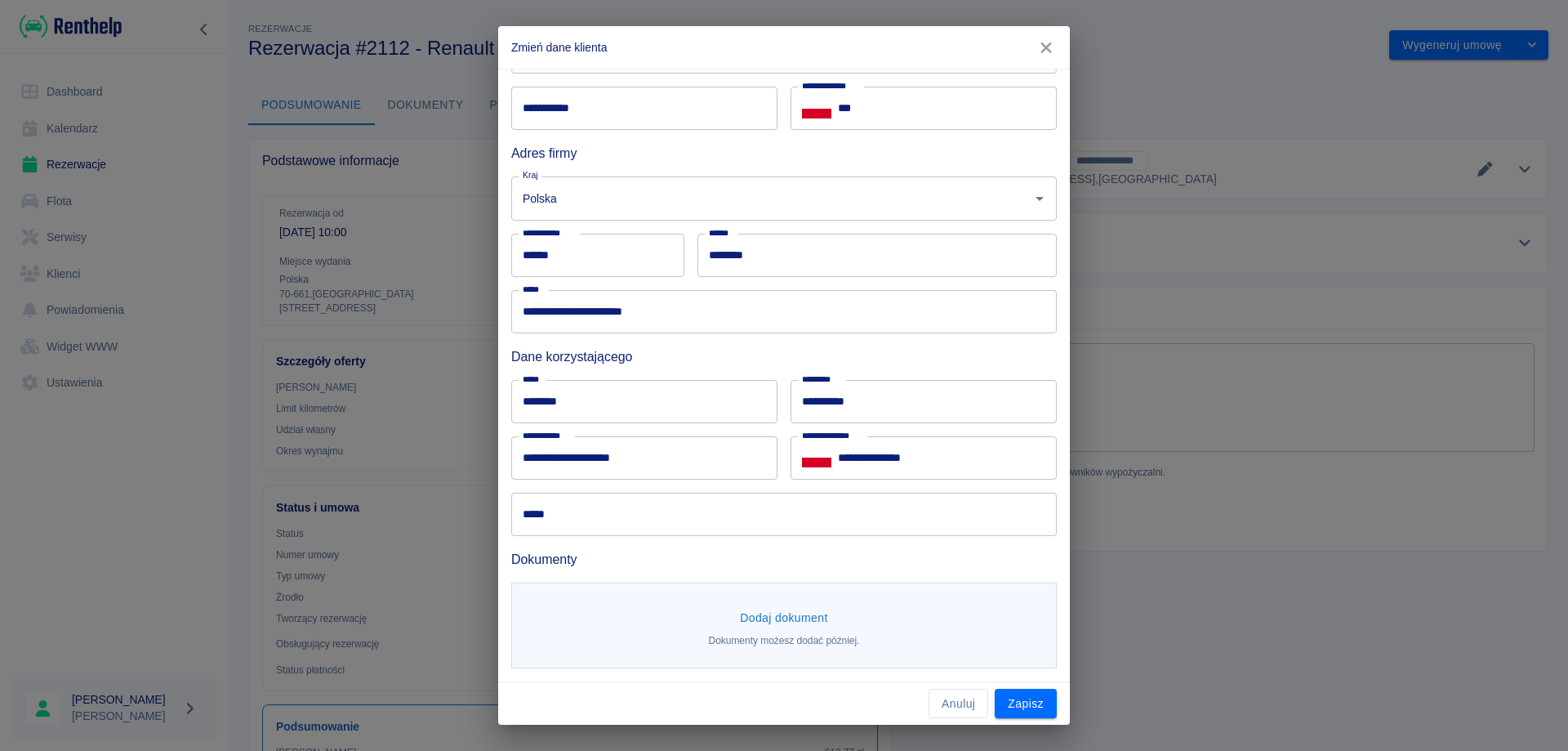
click at [589, 456] on input "**********" at bounding box center [644, 457] width 266 height 43
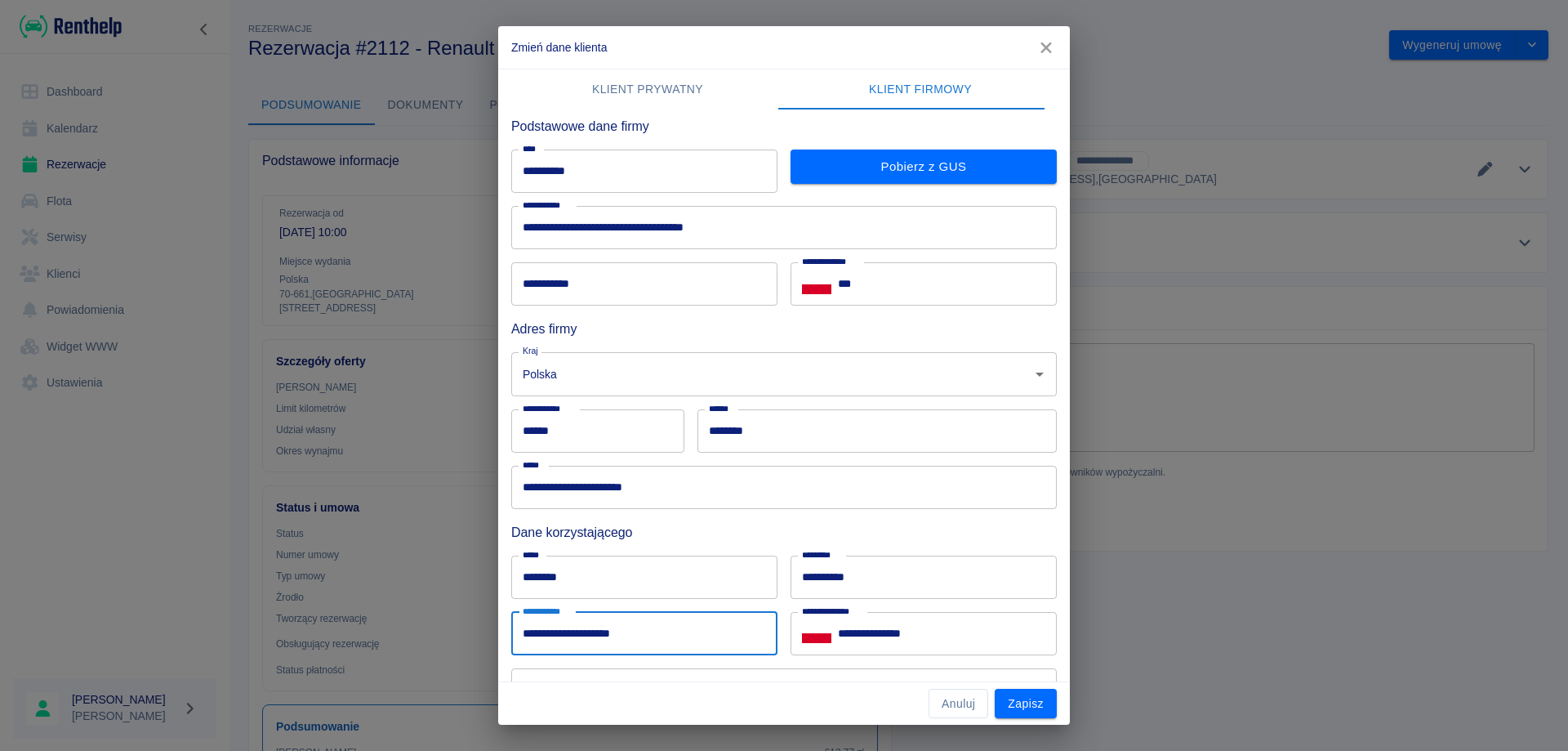
scroll to position [0, 0]
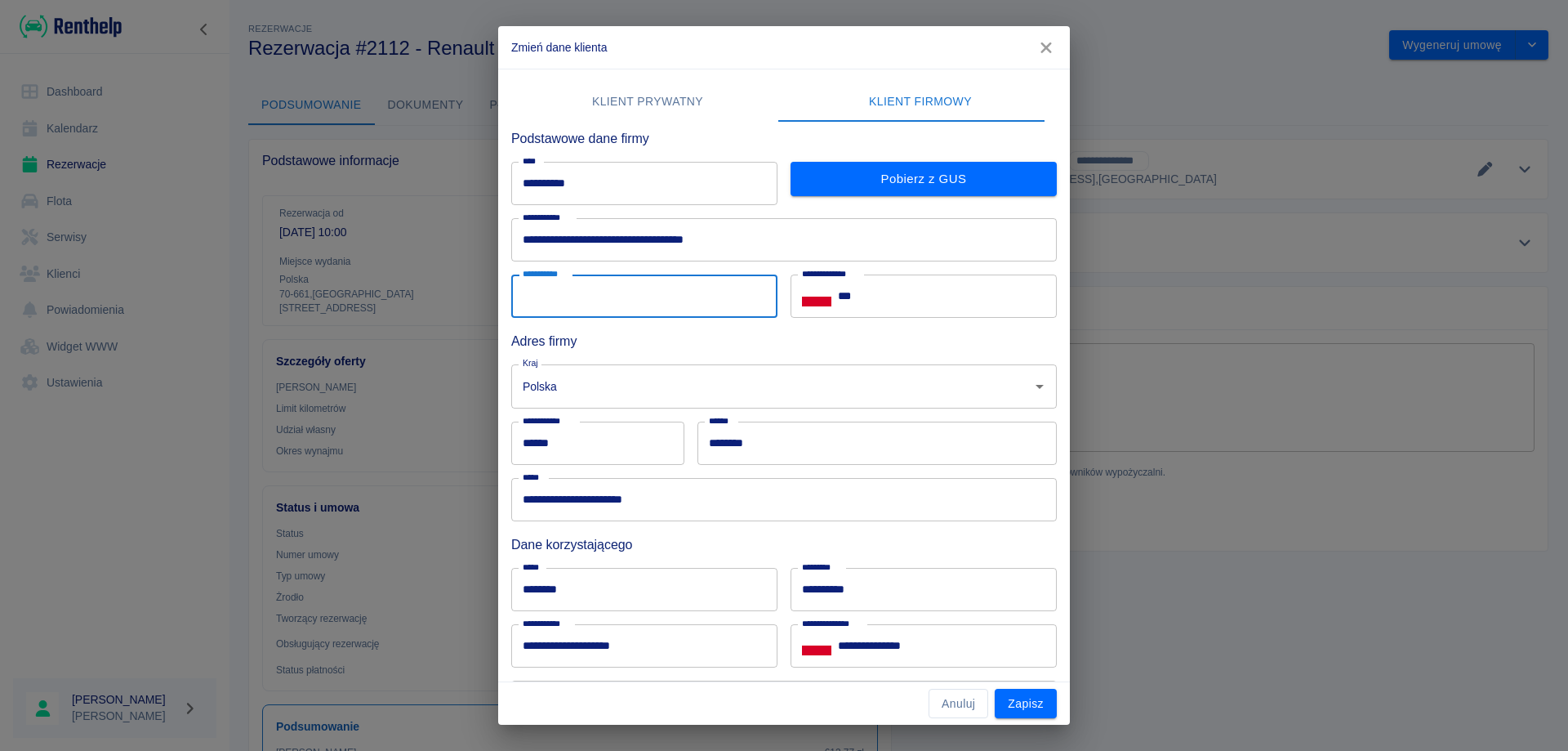
paste input "**********"
type input "**********"
click at [893, 296] on input "***" at bounding box center [947, 296] width 219 height 43
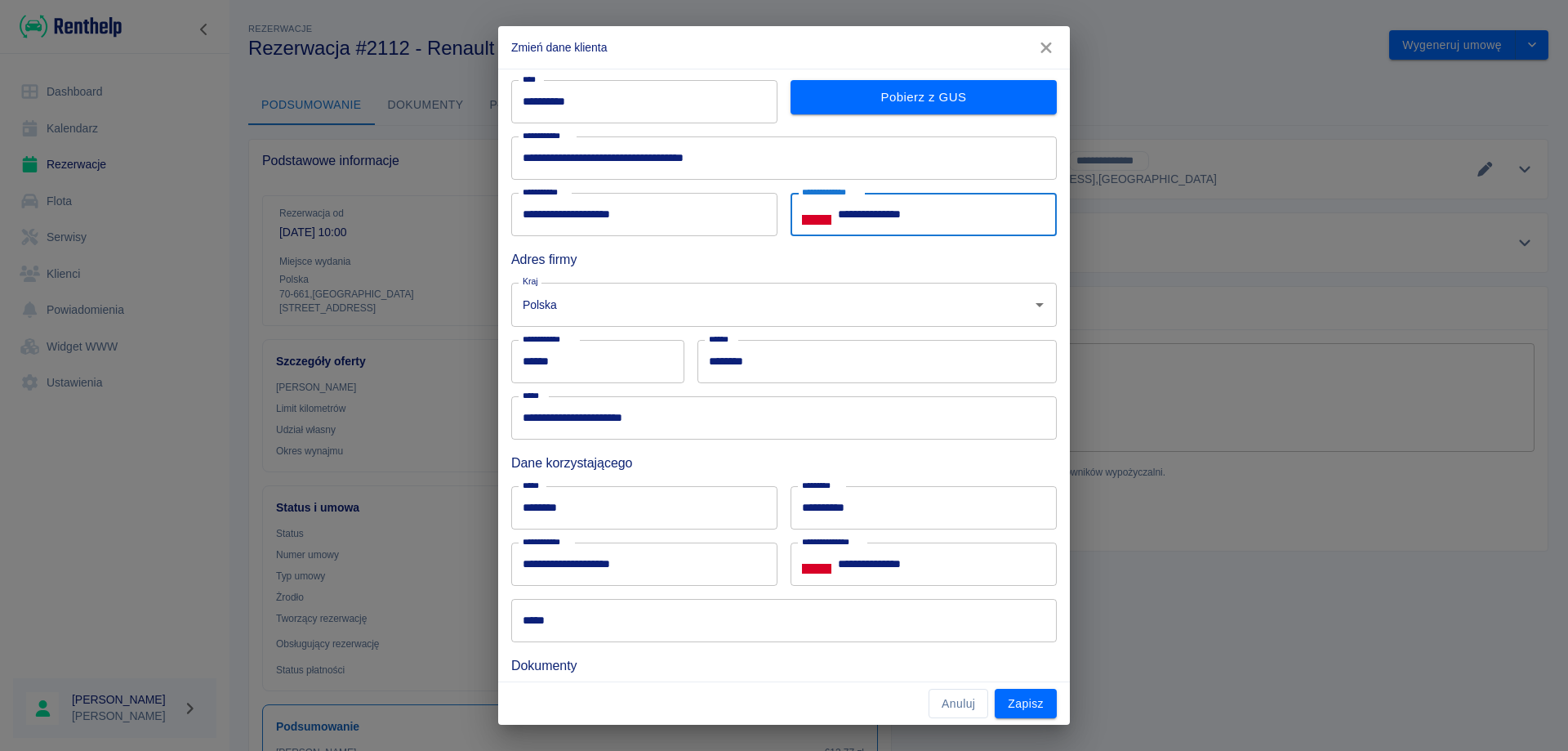
scroll to position [163, 0]
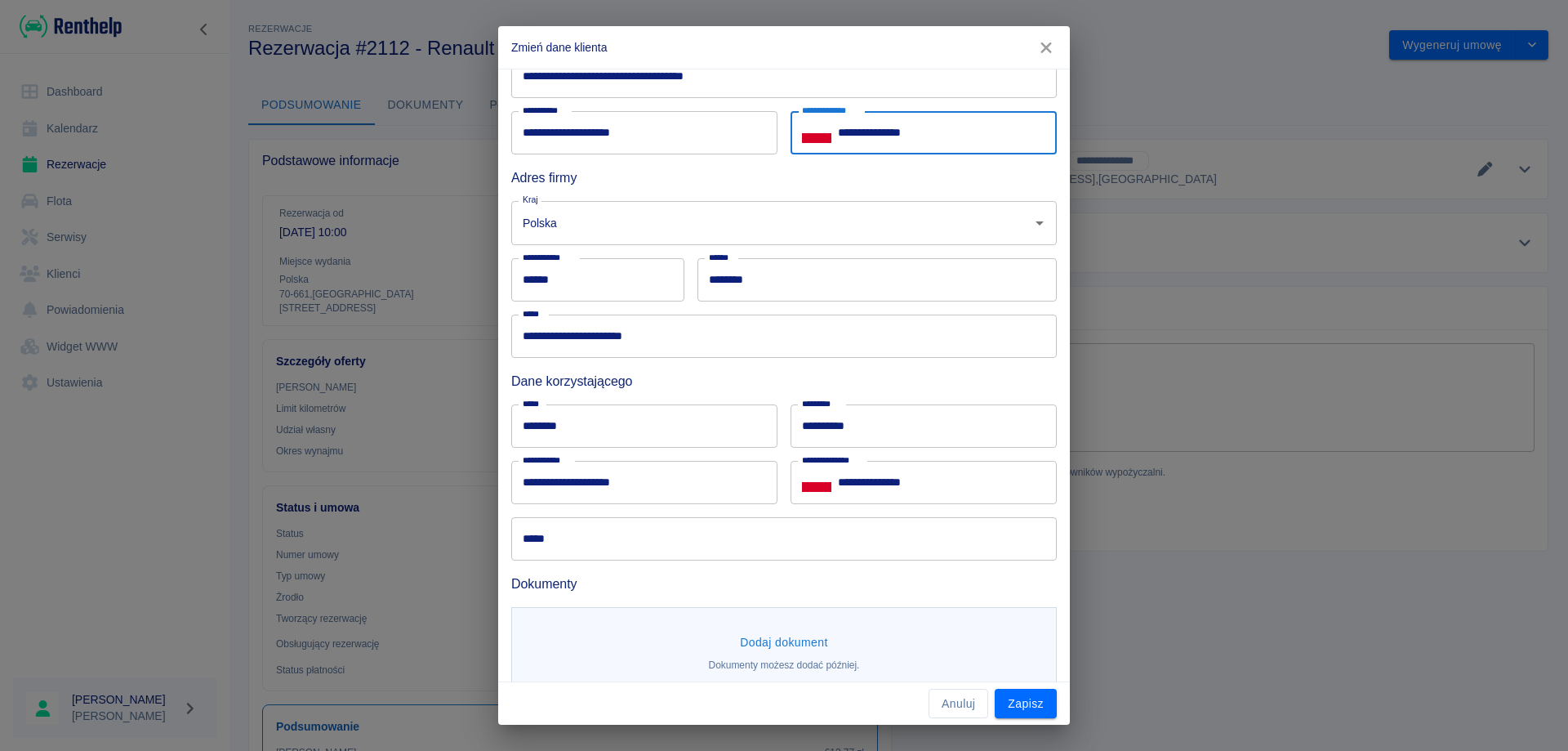
type input "**********"
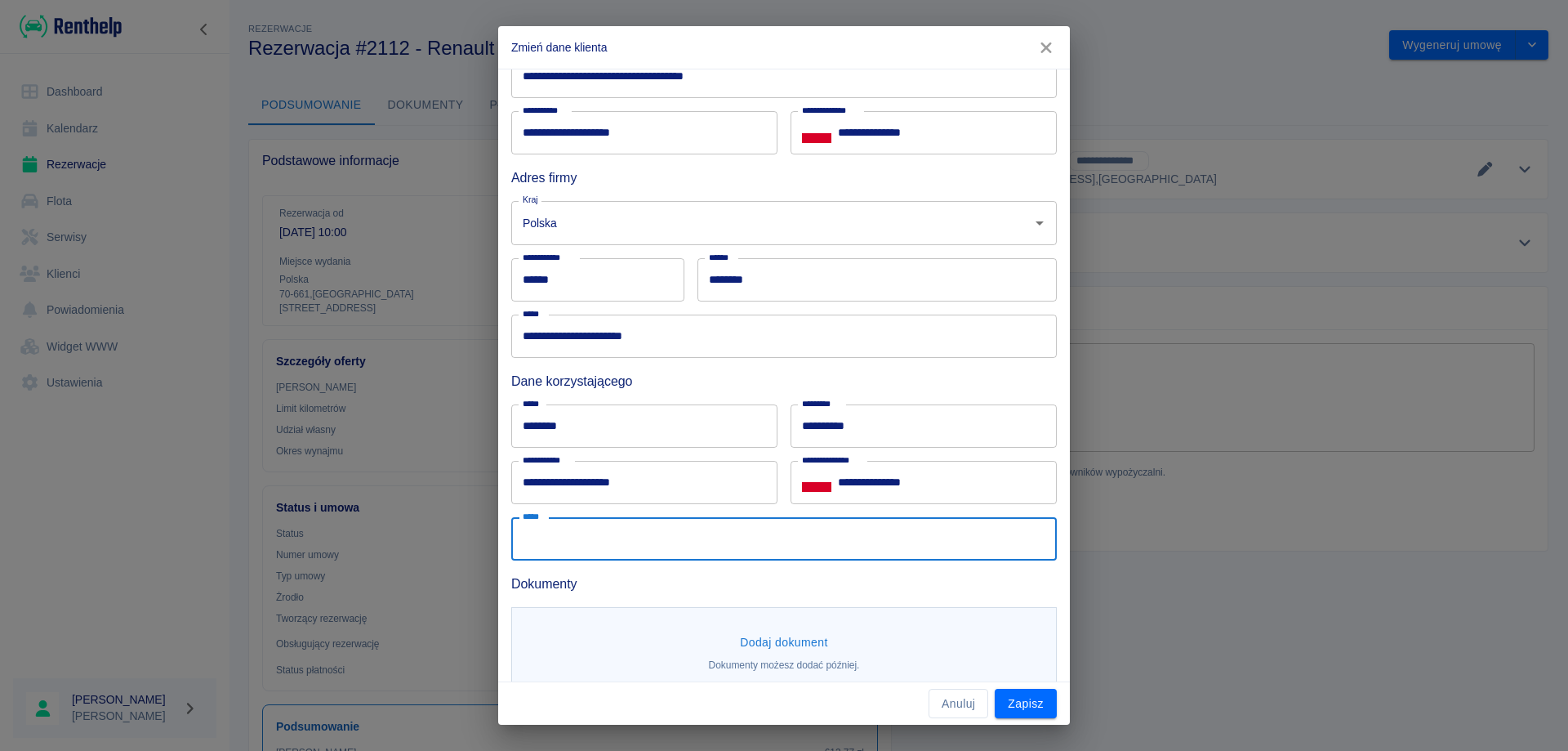
click at [582, 541] on input "*****" at bounding box center [784, 539] width 546 height 43
type input "**********"
click at [790, 621] on div "Dodaj dokument Dokumenty możesz dodać później." at bounding box center [784, 650] width 546 height 86
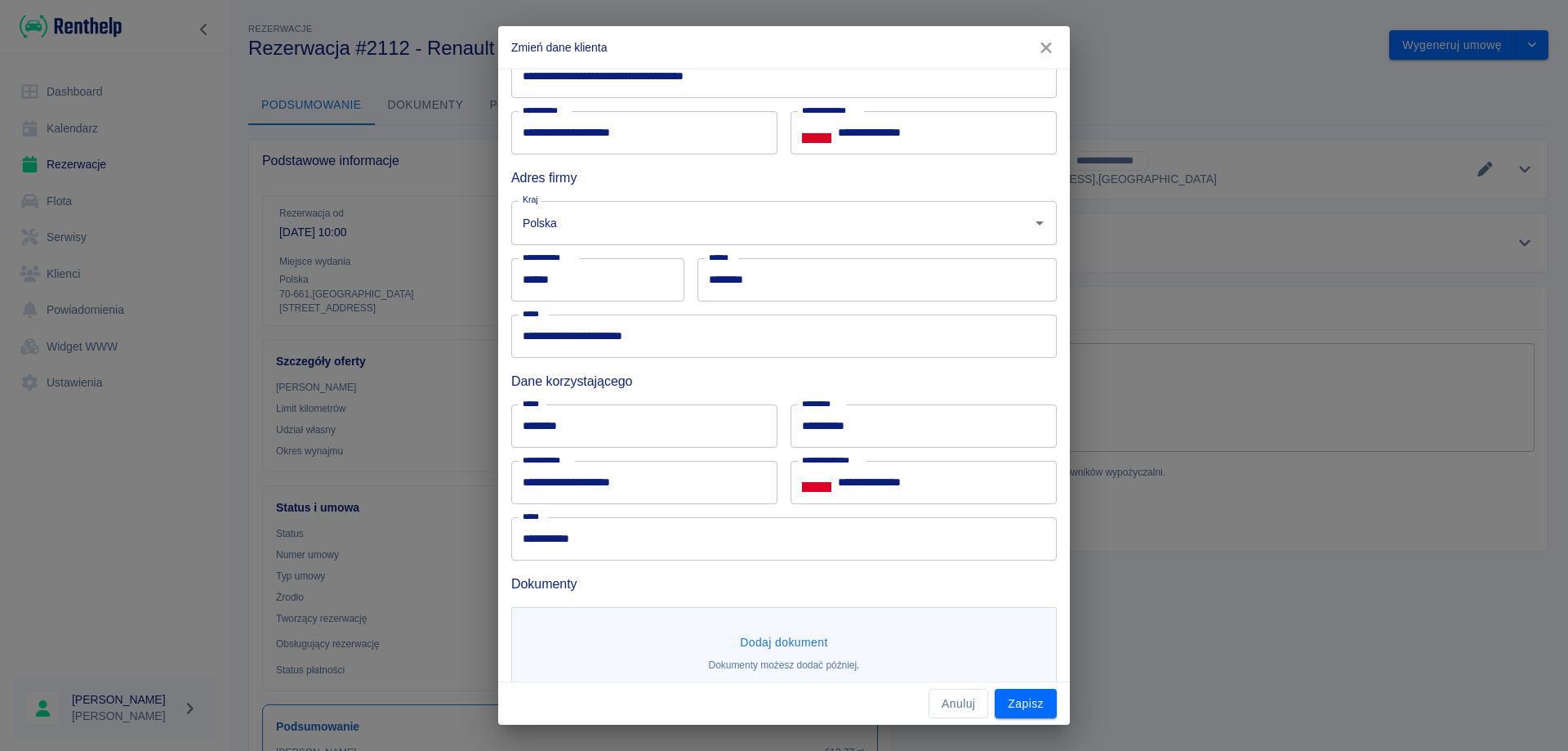
click at [784, 634] on button "Dodaj dokument" at bounding box center [784, 643] width 101 height 30
click at [778, 649] on body "Używamy plików Cookies, by zapewnić Ci najlepsze możliwe doświadczenie. Aby dow…" at bounding box center [784, 376] width 1568 height 751
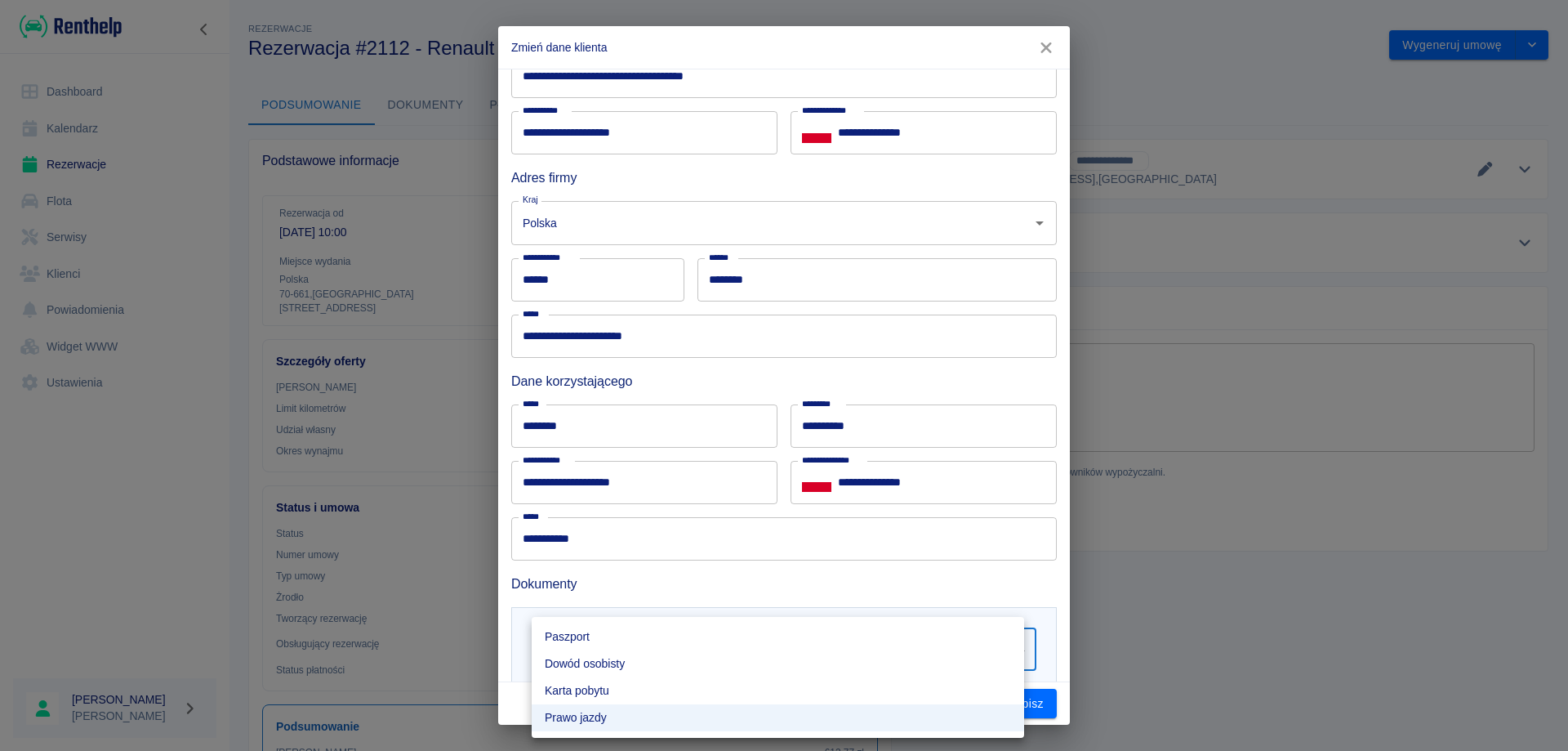
click at [629, 652] on li "Dowód osobisty" at bounding box center [777, 664] width 492 height 27
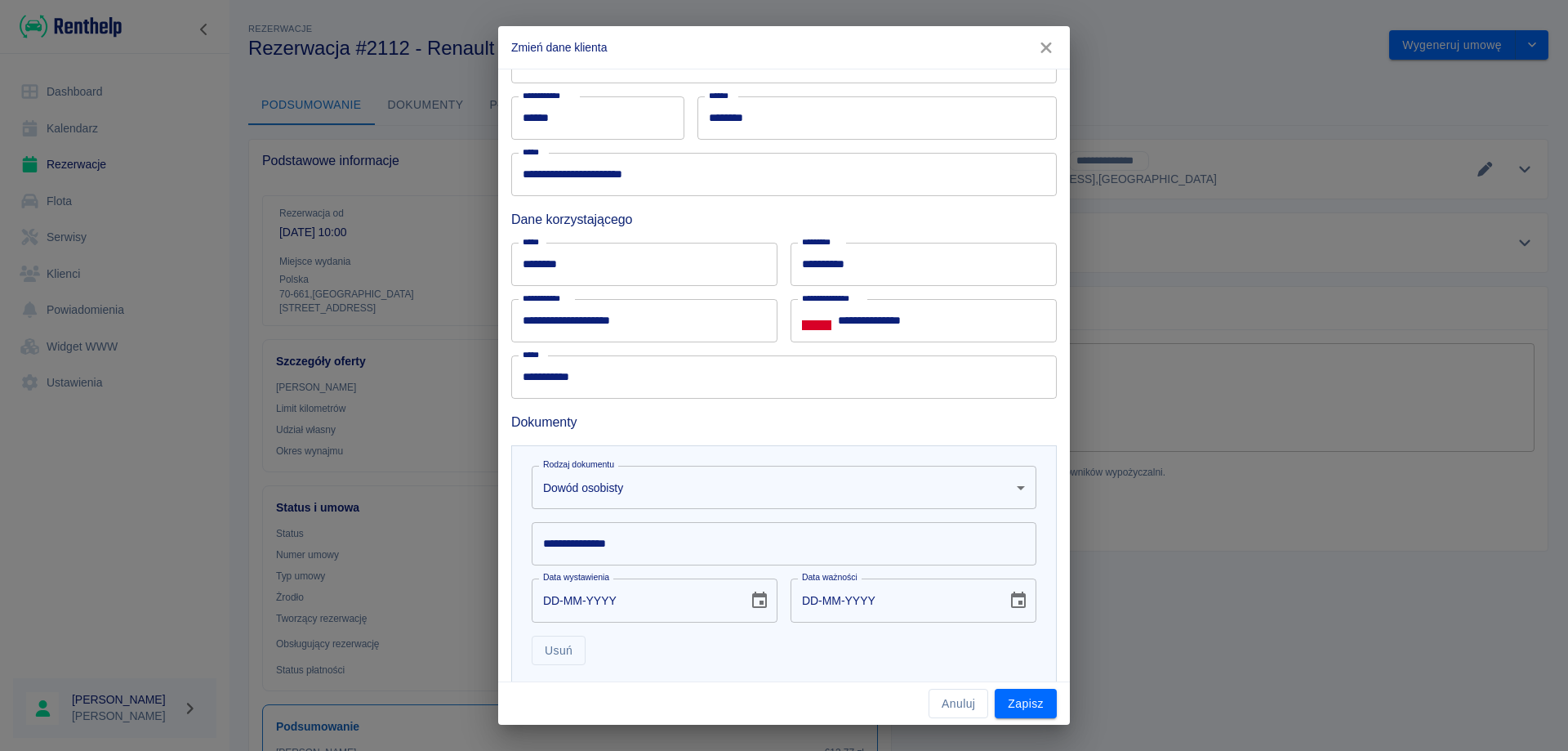
scroll to position [327, 0]
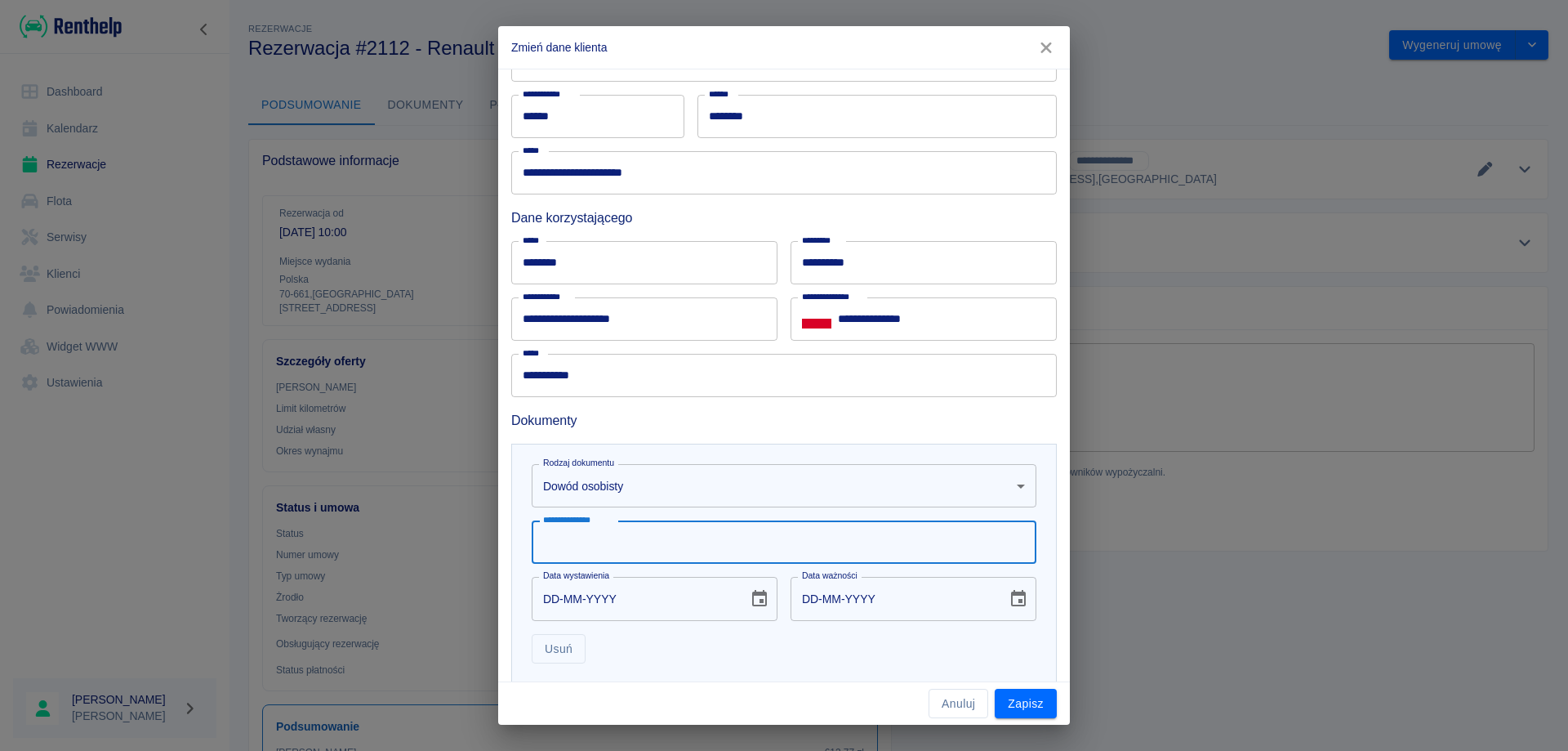
click at [605, 539] on input "**********" at bounding box center [784, 542] width 505 height 43
type input "*********"
click at [553, 595] on input "DD-MM-YYYY" at bounding box center [634, 598] width 205 height 43
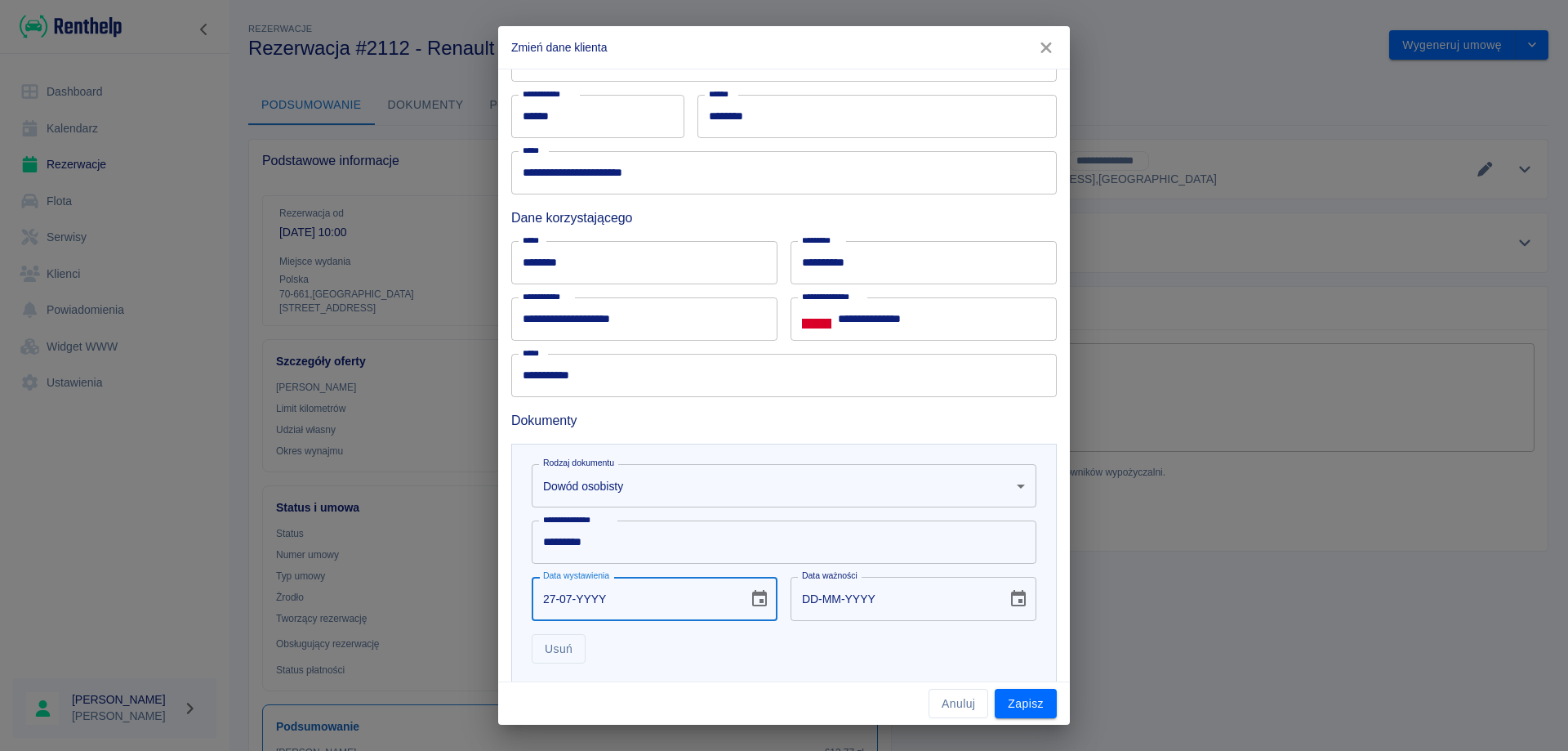
type input "27-07-0002"
type input "27-07-0012"
type input "27-07-0020"
type input "27-07-0030"
type input "27-07-0202"
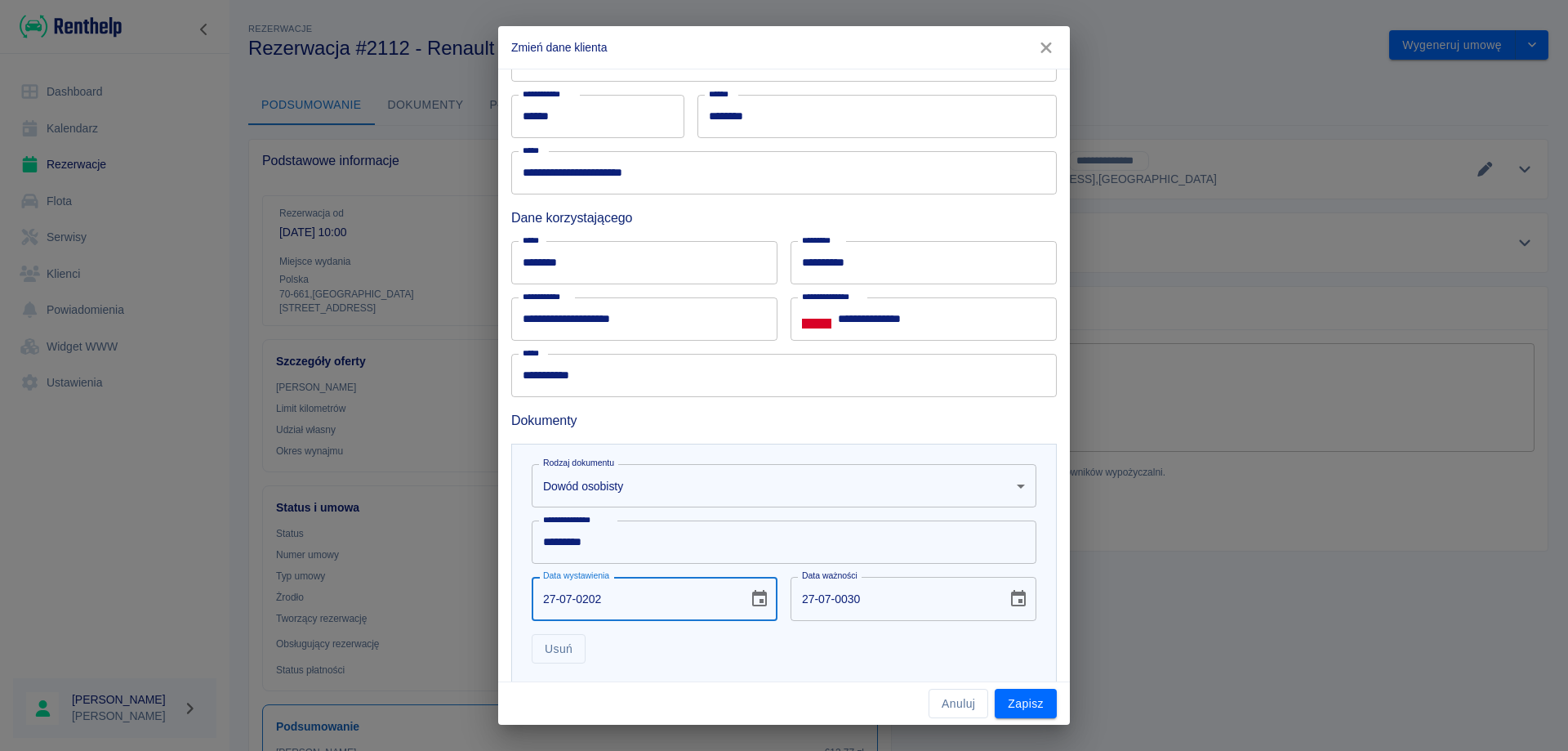
type input "27-07-0212"
type input "[DATE]"
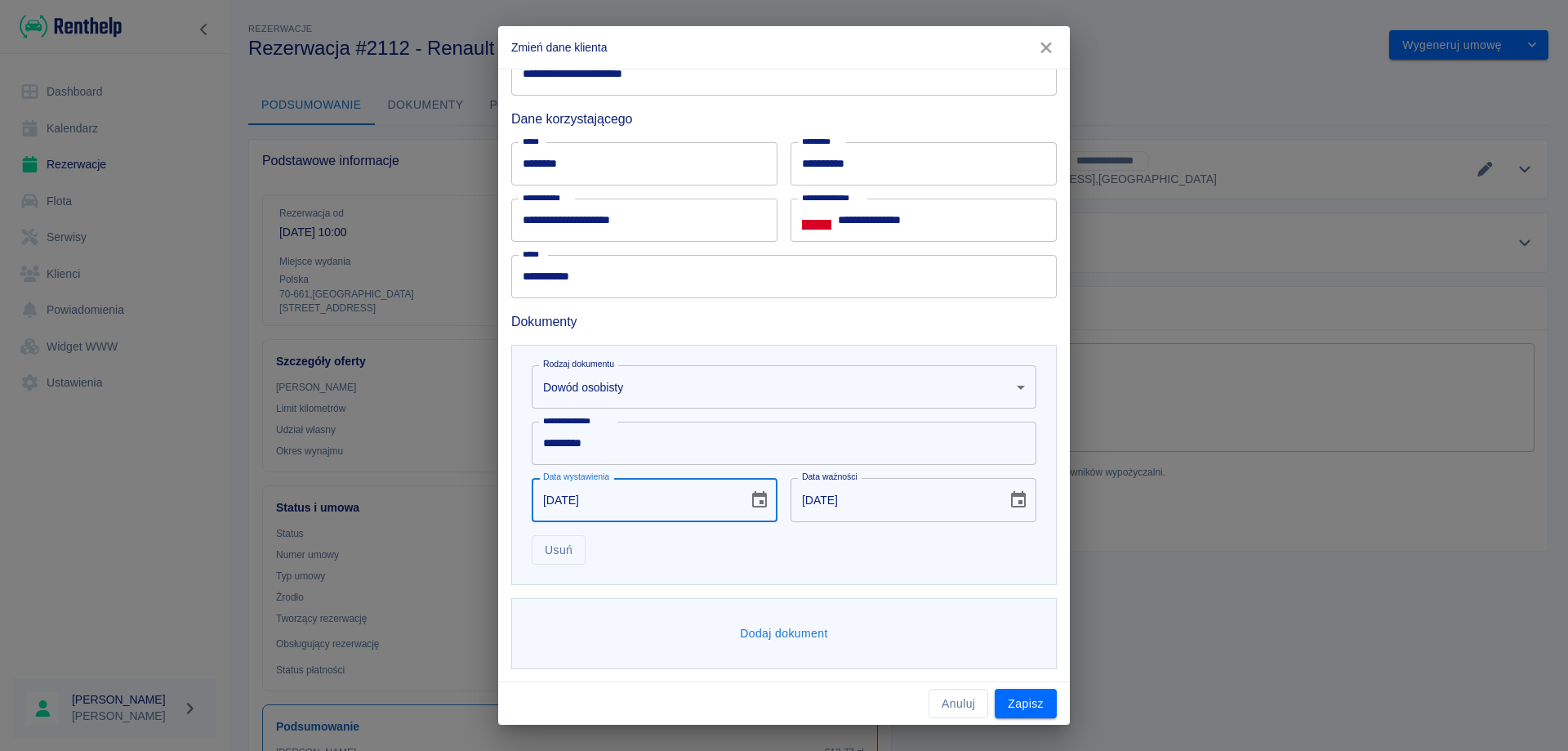
scroll to position [426, 0]
type input "[DATE]"
click at [781, 632] on button "Dodaj dokument" at bounding box center [784, 633] width 101 height 30
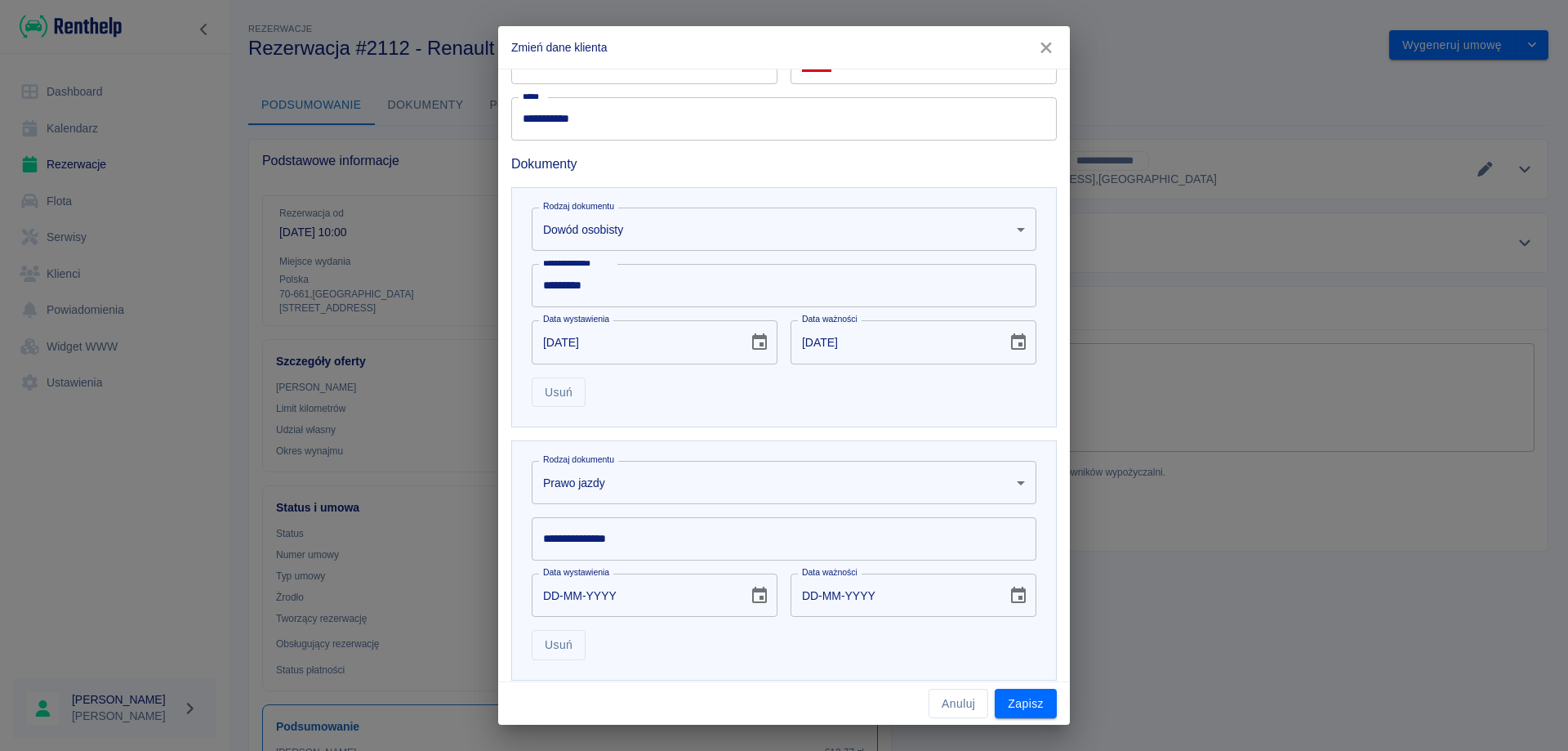
scroll to position [590, 0]
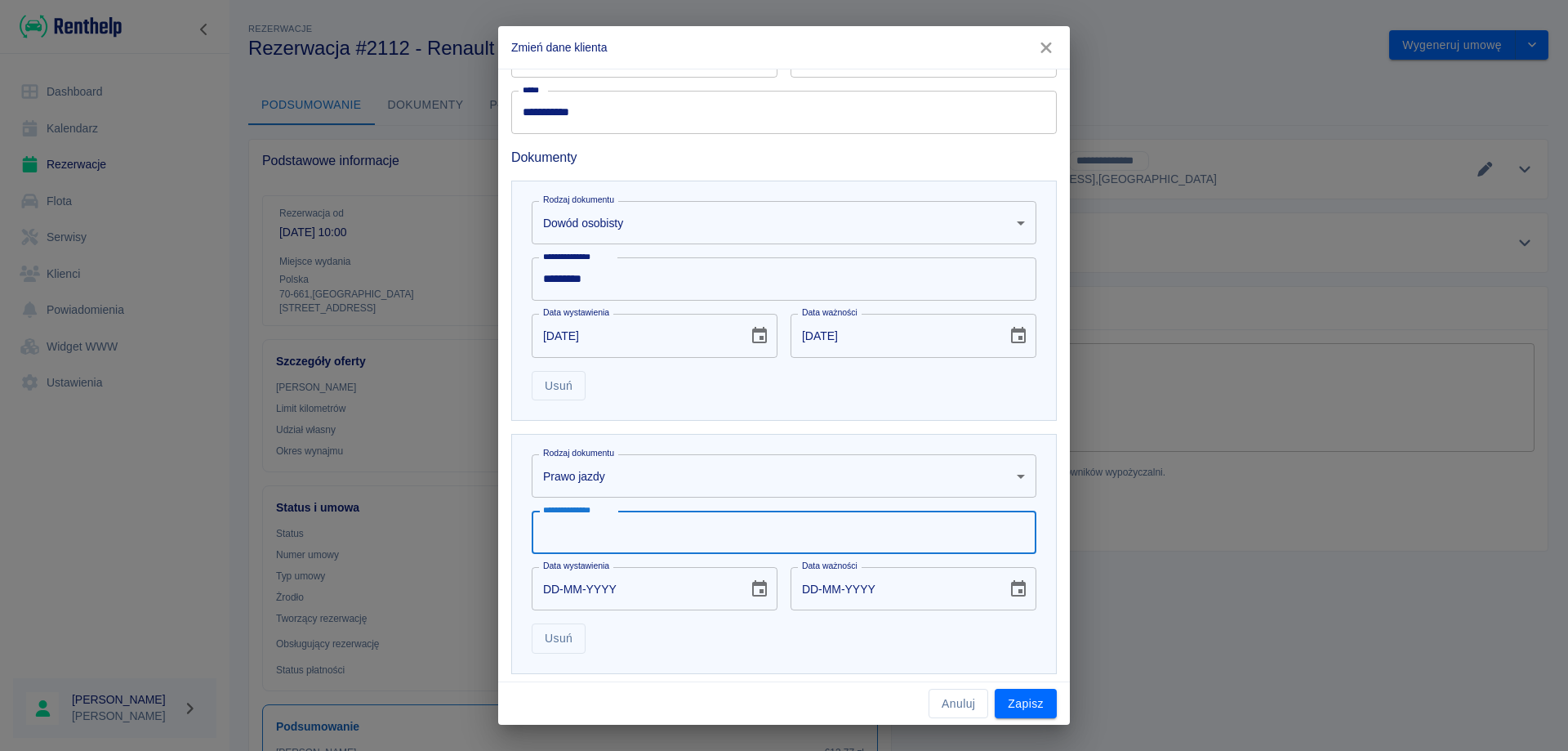
click at [600, 539] on input "**********" at bounding box center [784, 532] width 505 height 43
type input "**********"
click at [548, 587] on input "DD-MM-YYYY" at bounding box center [634, 589] width 205 height 43
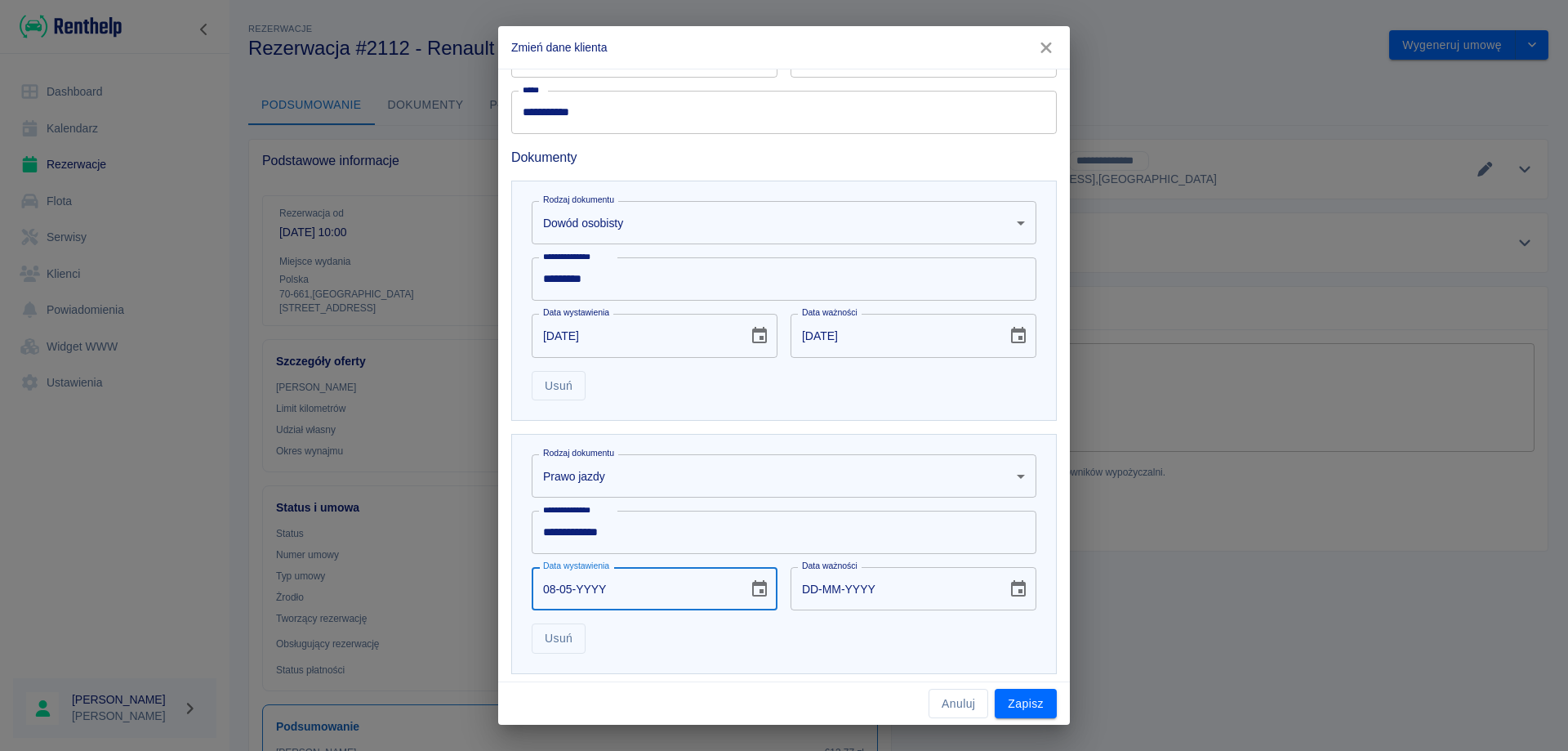
type input "08-05-0001"
type input "08-05-0011"
type input "08-05-0019"
type input "08-05-0029"
type input "08-05-0199"
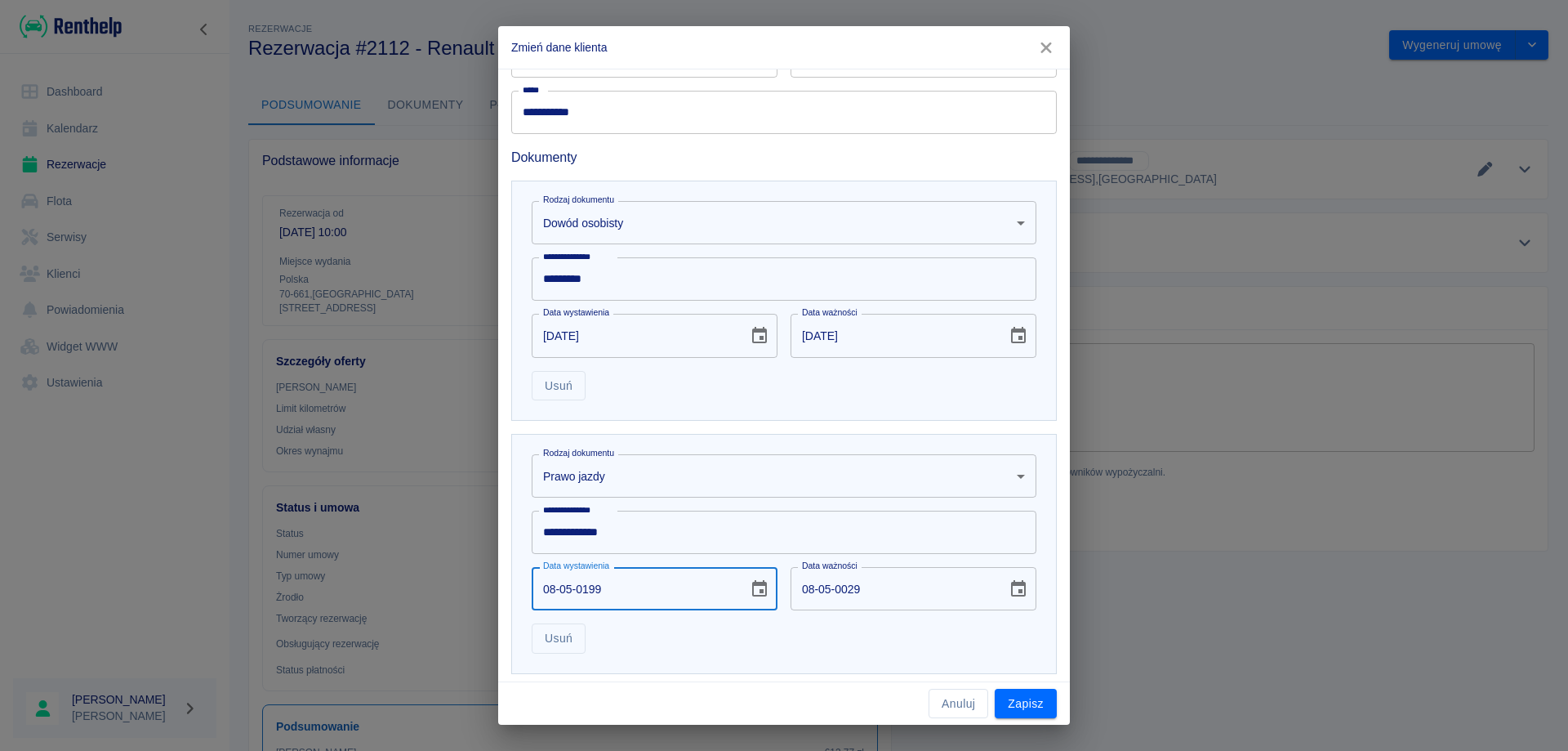
type input "08-05-0209"
type input "[DATE]"
click at [842, 591] on input "[DATE]" at bounding box center [893, 589] width 205 height 43
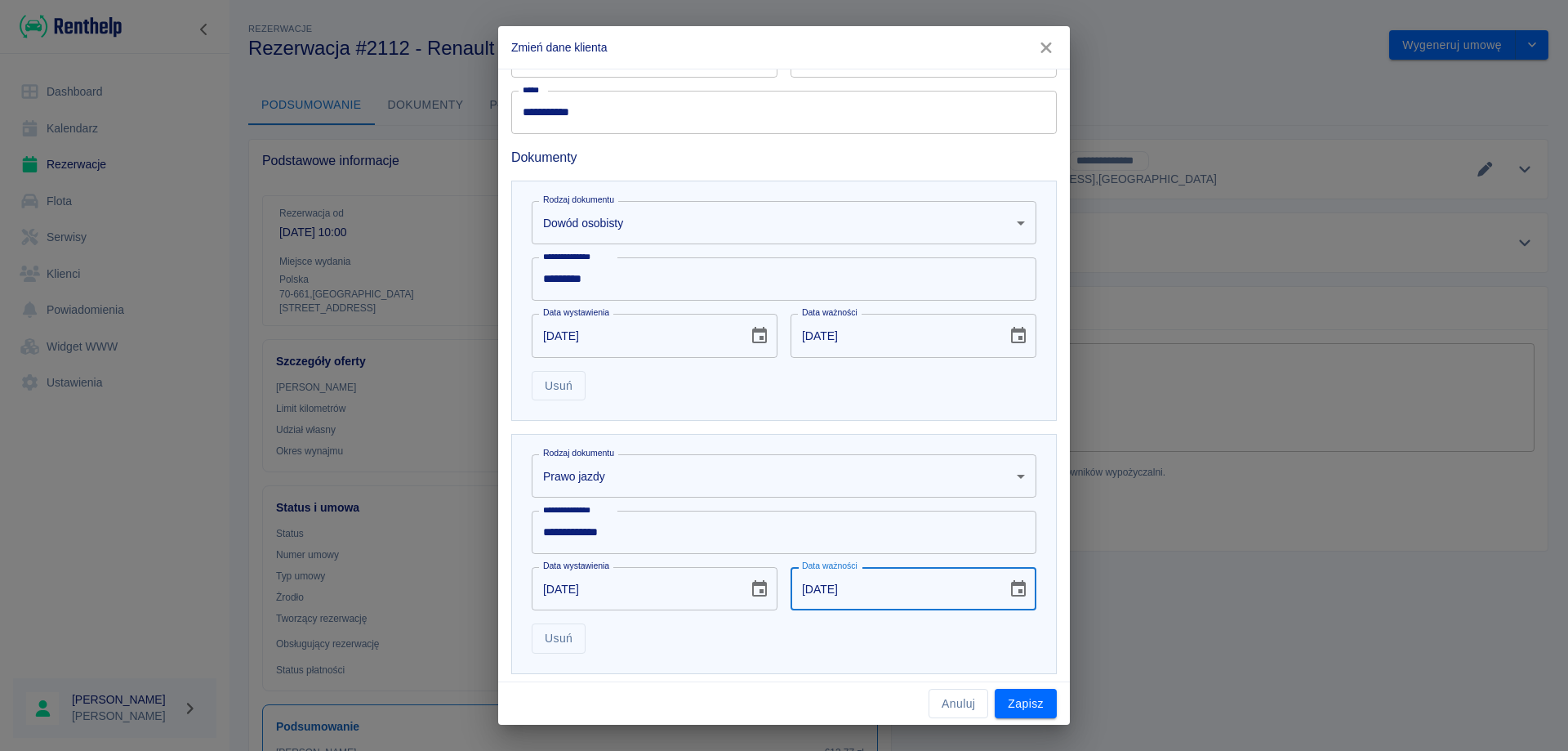
type input "[DATE]"
click at [859, 639] on div "Usuń" at bounding box center [777, 632] width 518 height 43
click at [1026, 705] on button "Zapisz" at bounding box center [1026, 704] width 62 height 30
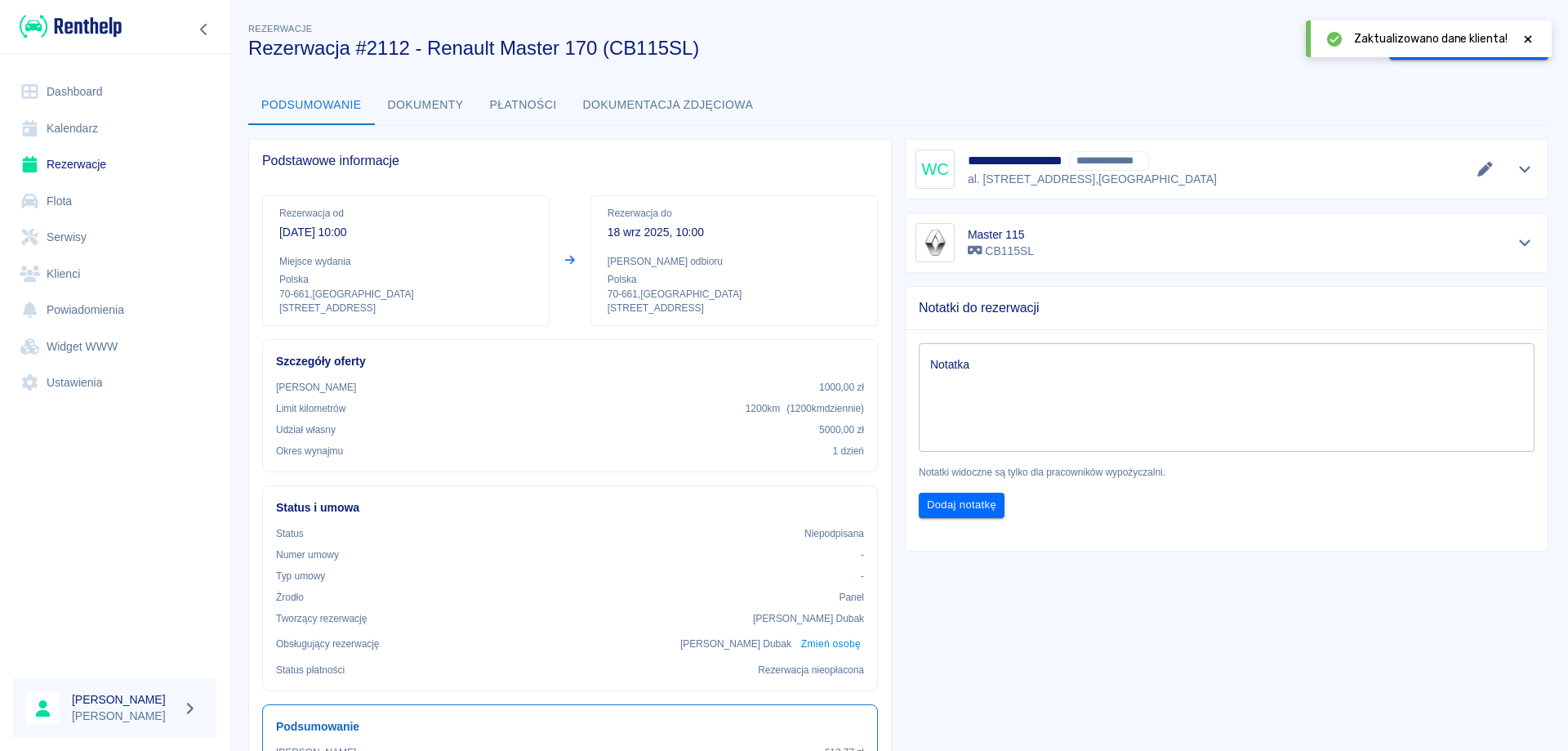
click at [1527, 37] on icon at bounding box center [1528, 39] width 15 height 12
click at [1452, 48] on button "Wygeneruj umowę" at bounding box center [1453, 45] width 127 height 30
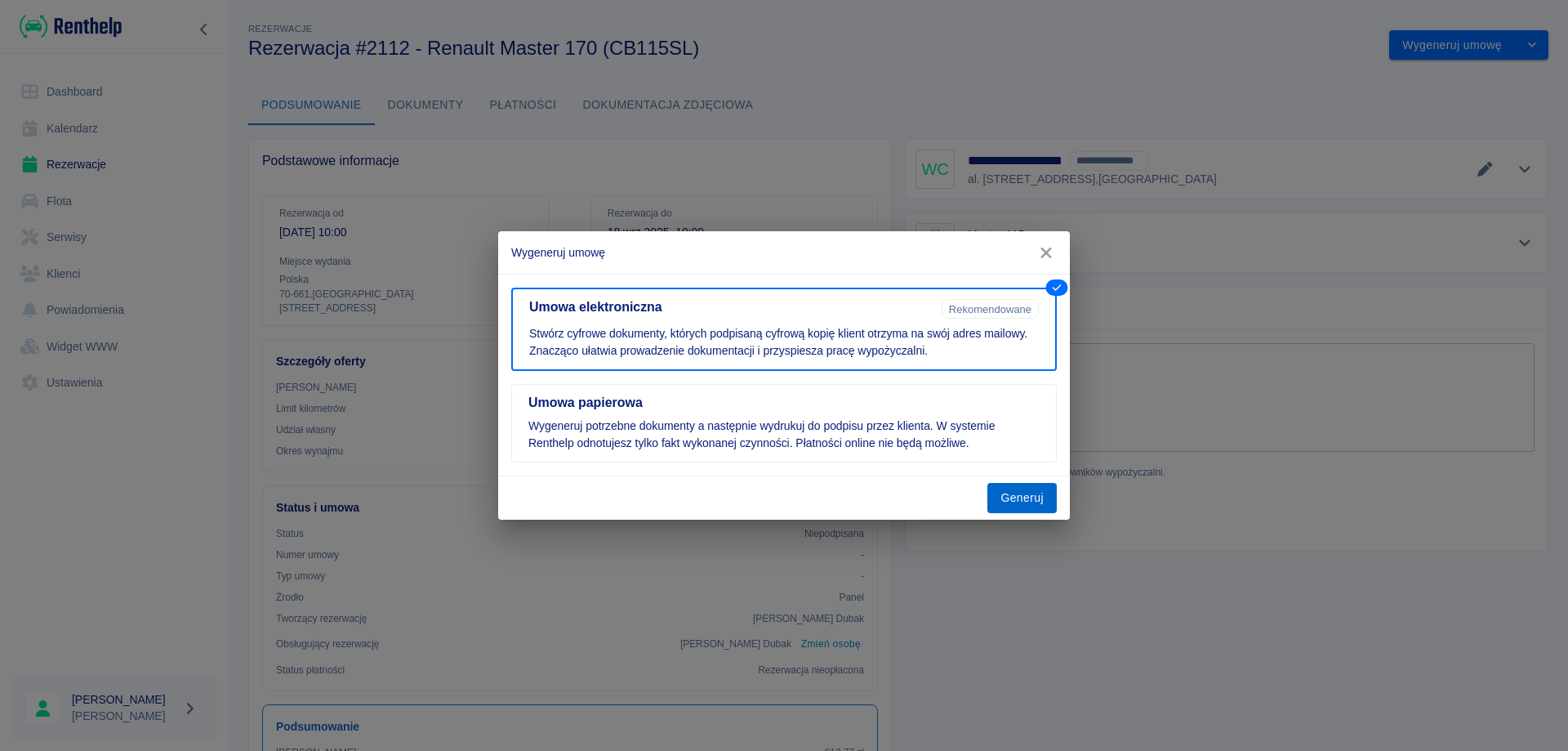
click at [1013, 506] on button "Generuj" at bounding box center [1022, 498] width 69 height 30
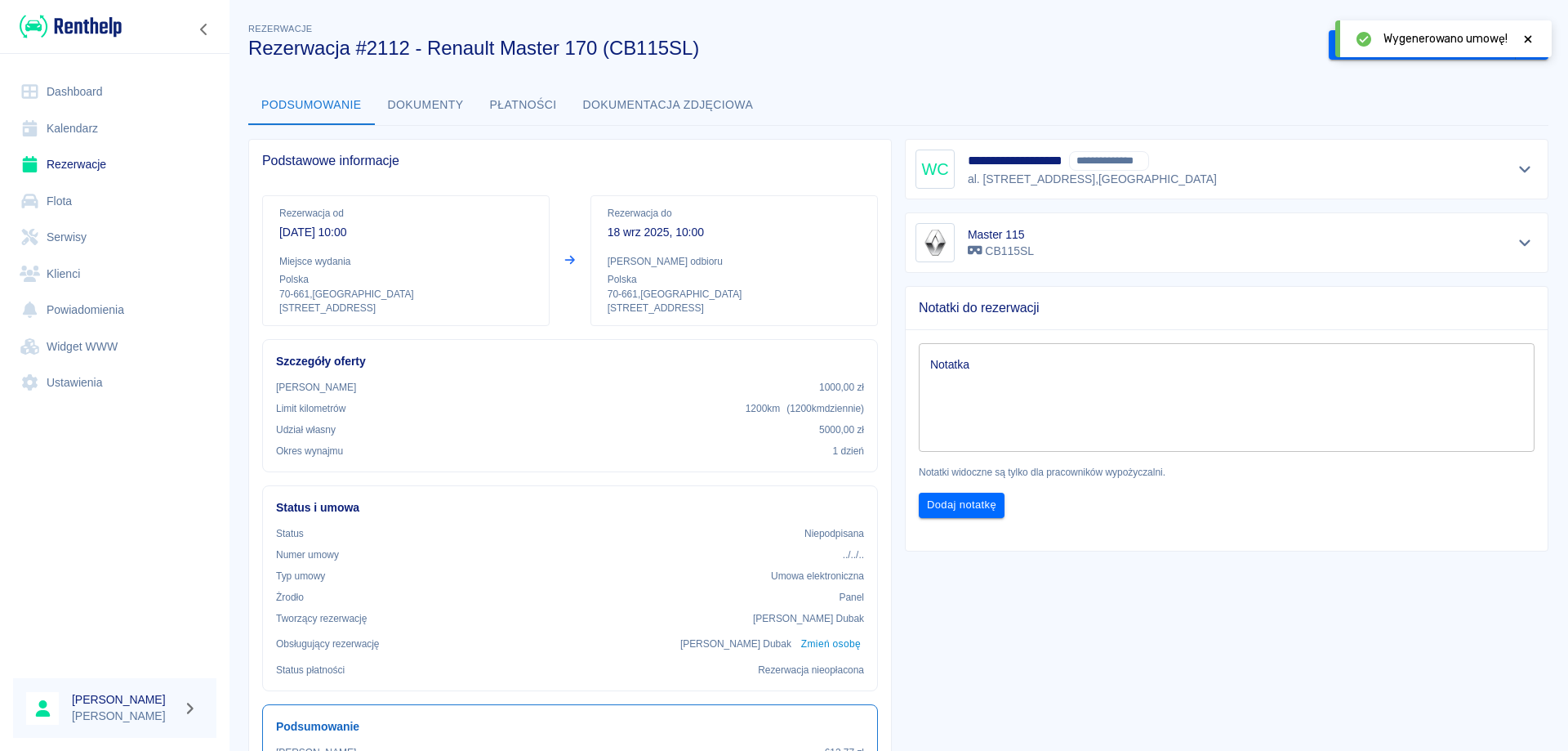
click at [1526, 39] on icon at bounding box center [1528, 39] width 15 height 12
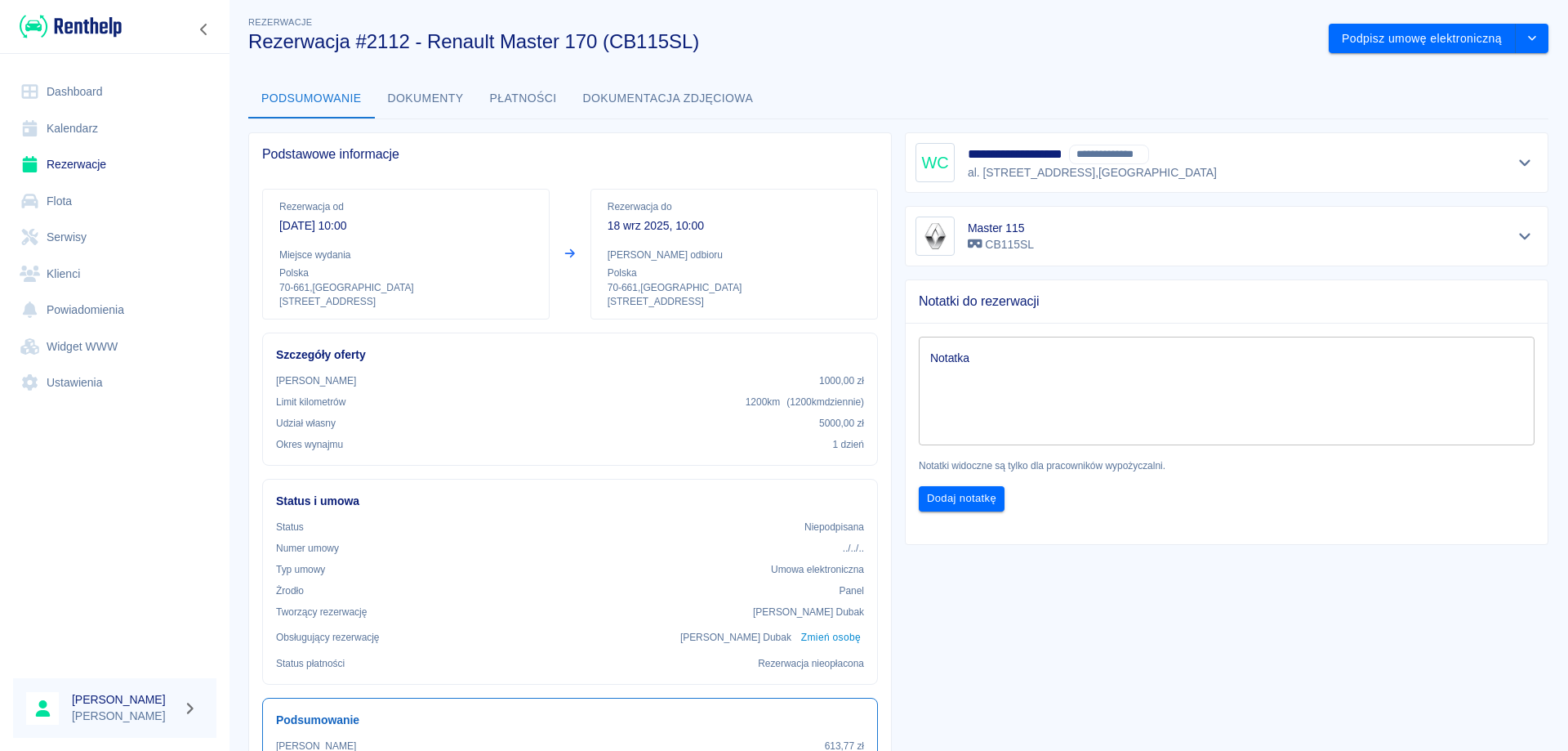
scroll to position [0, 0]
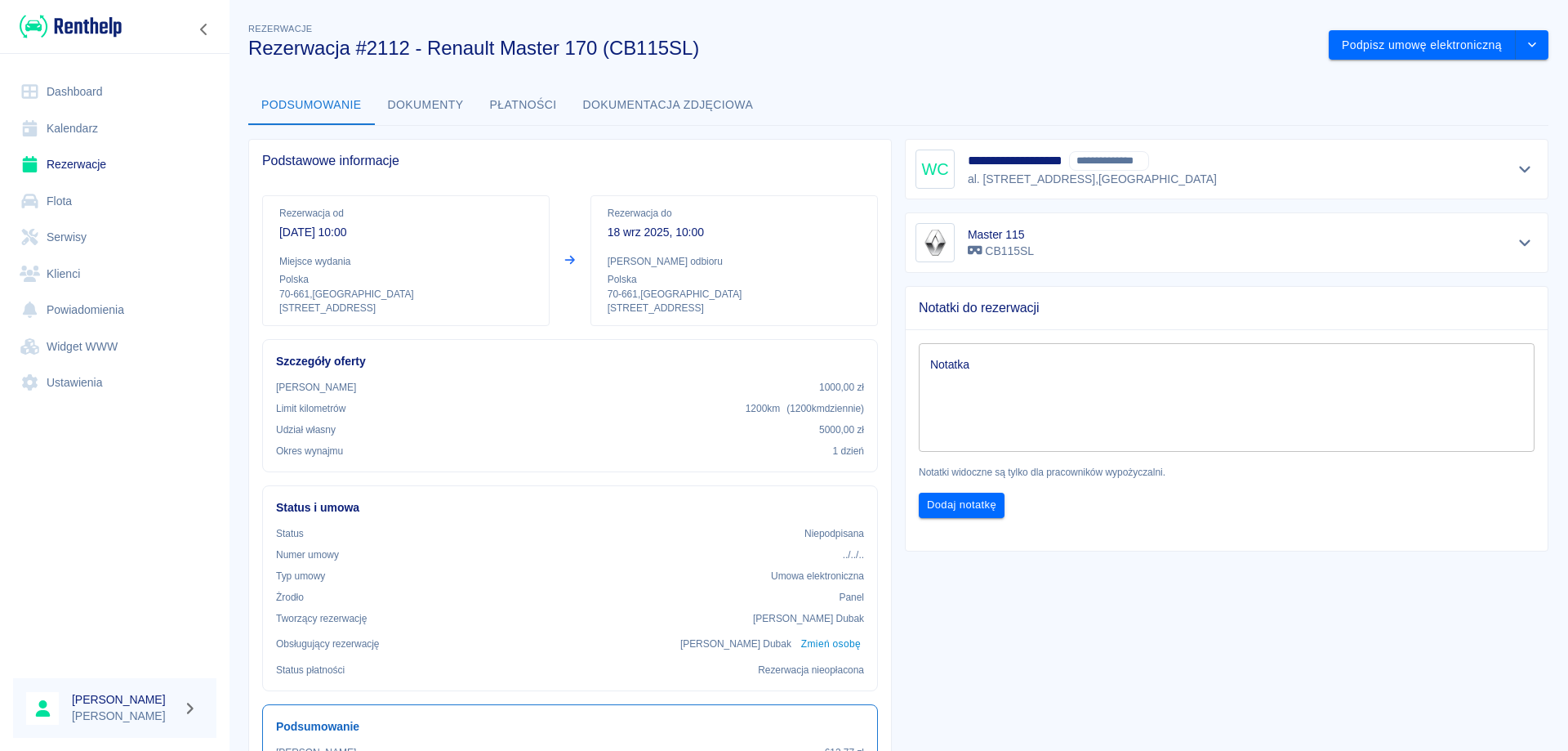
click at [981, 383] on textarea "Notatka" at bounding box center [1226, 398] width 593 height 82
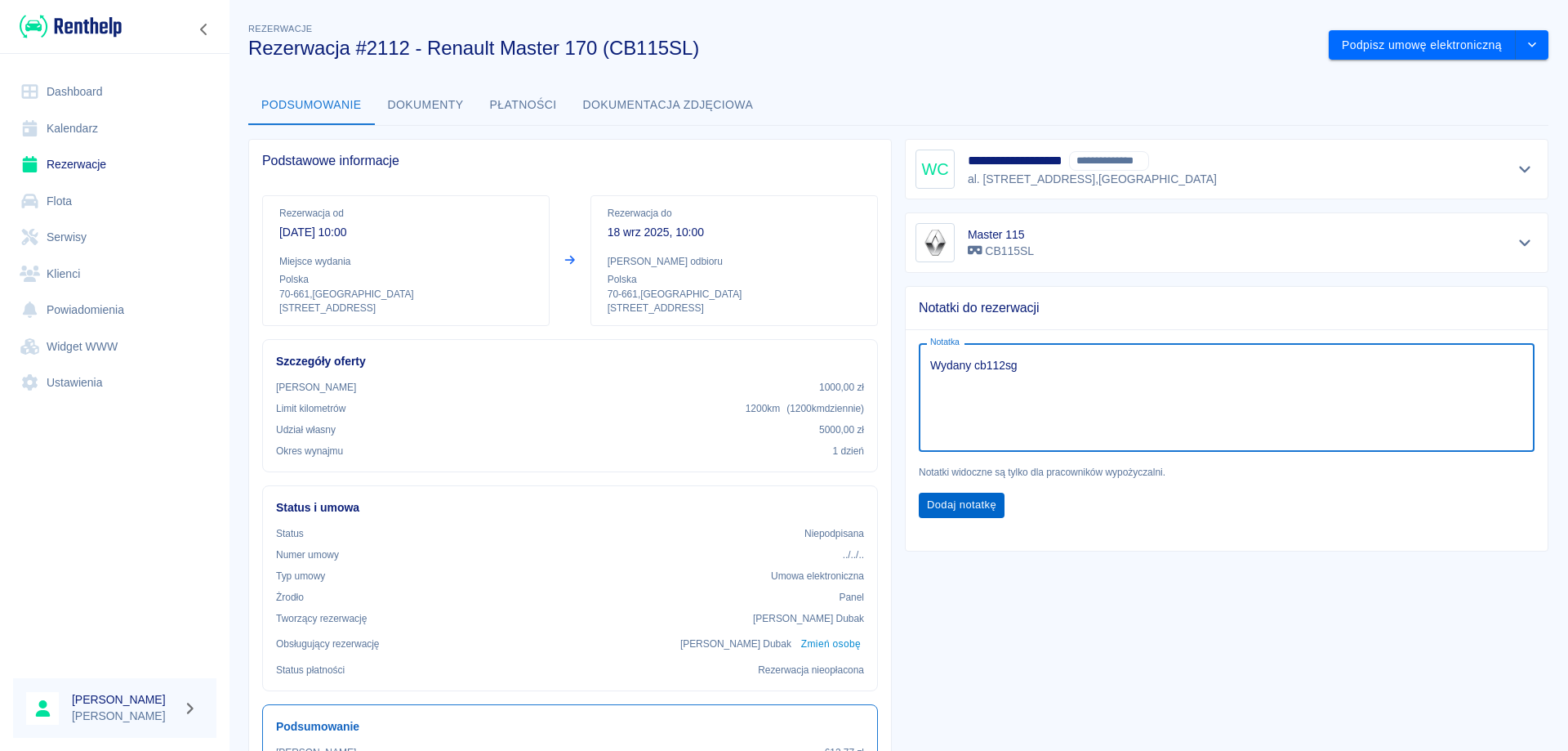
type textarea "Wydany cb112sg"
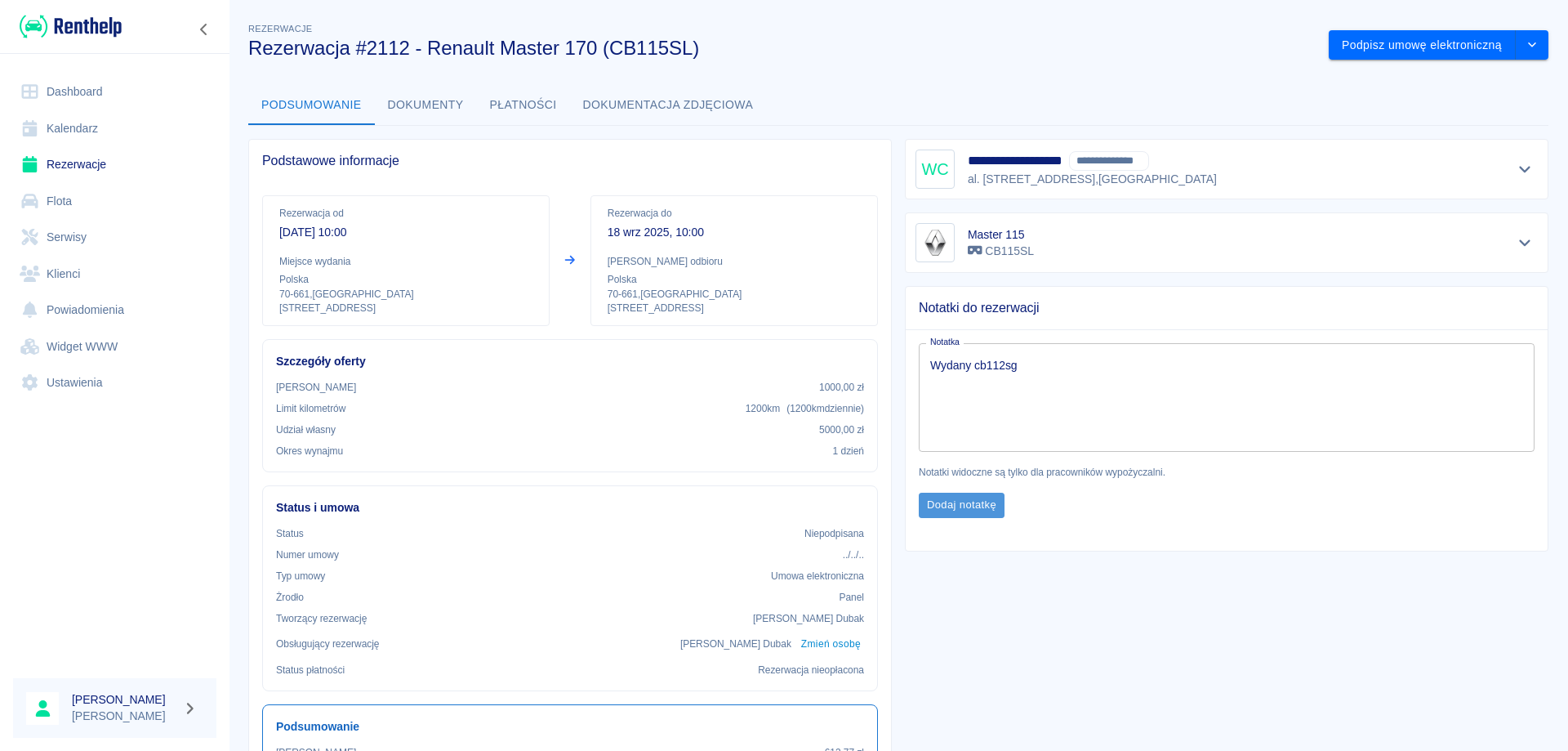
click at [971, 502] on button "Dodaj notatkę" at bounding box center [961, 505] width 86 height 26
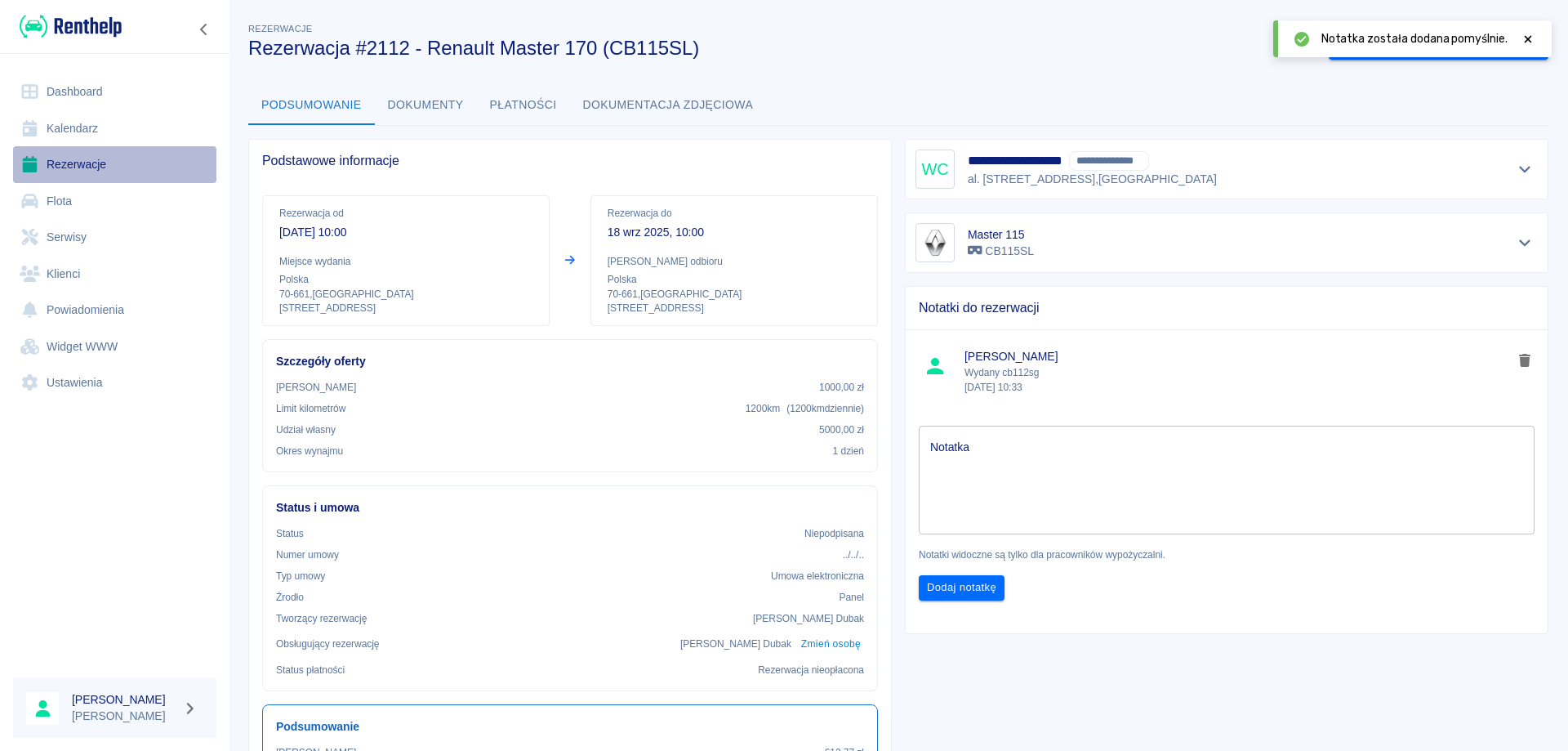
click at [67, 150] on link "Rezerwacje" at bounding box center [114, 164] width 203 height 36
